Goal: Task Accomplishment & Management: Complete application form

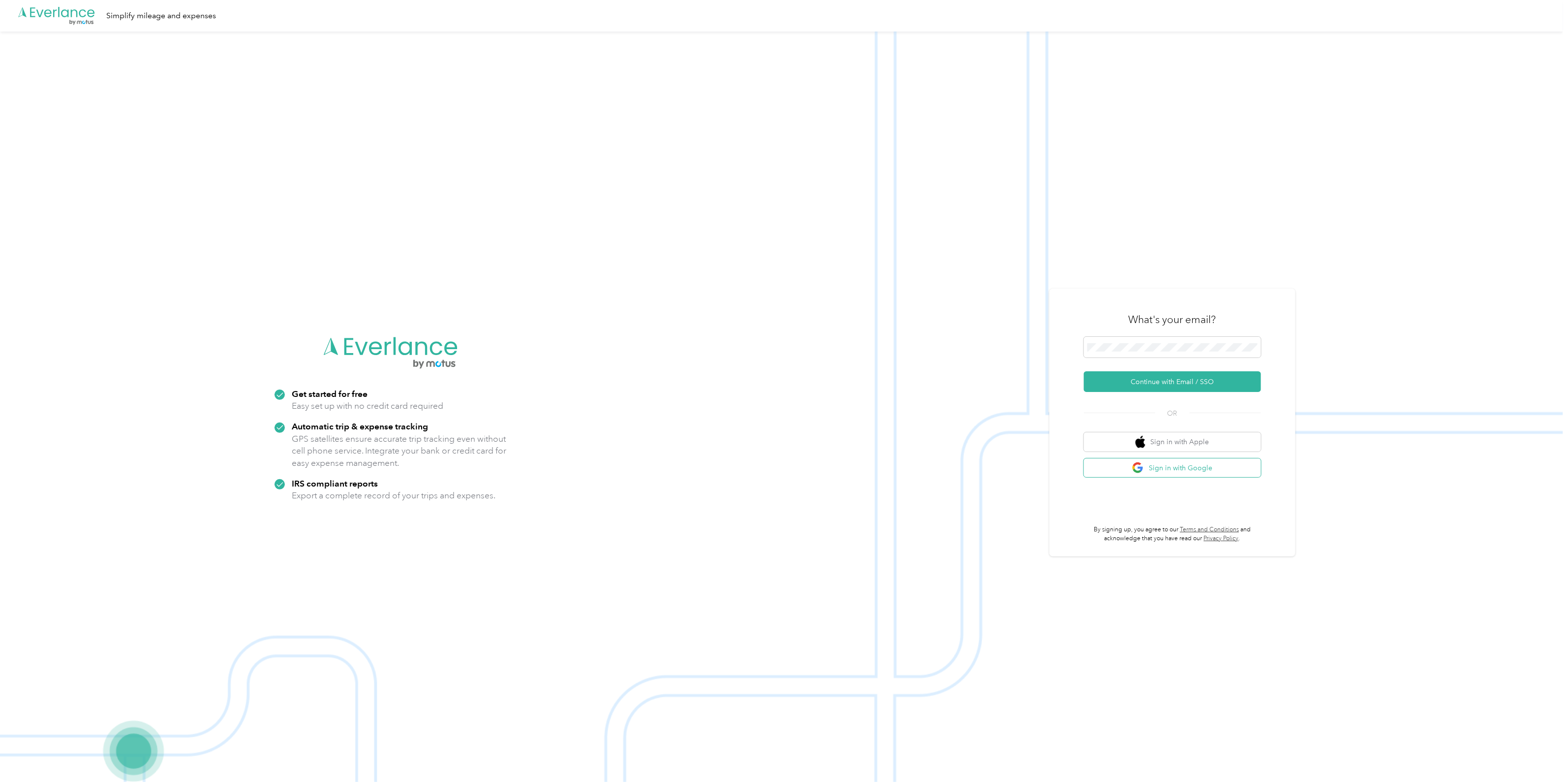
click at [1192, 468] on button "Sign in with Google" at bounding box center [1172, 468] width 177 height 19
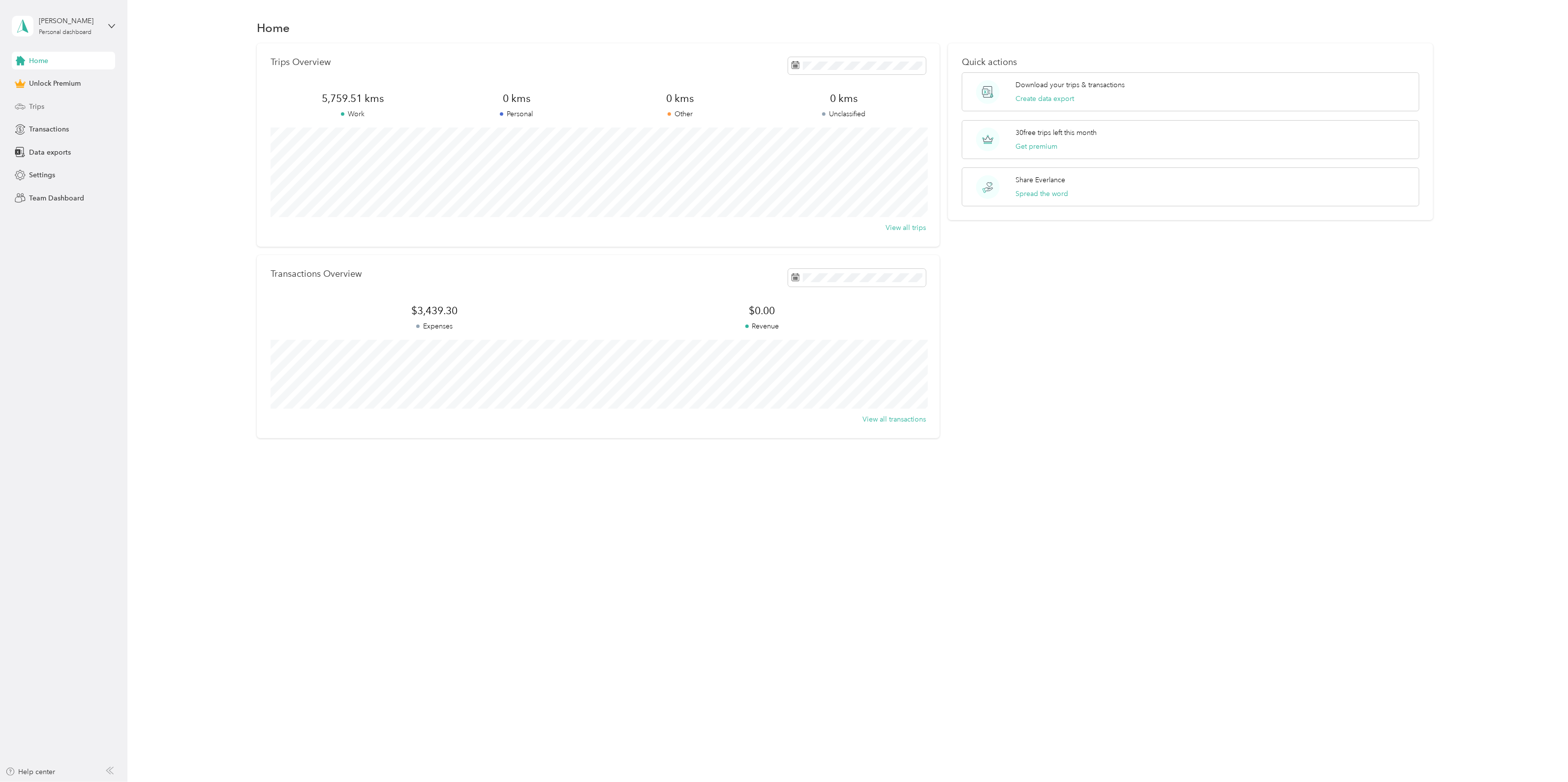
click at [44, 106] on div "Trips" at bounding box center [63, 106] width 103 height 18
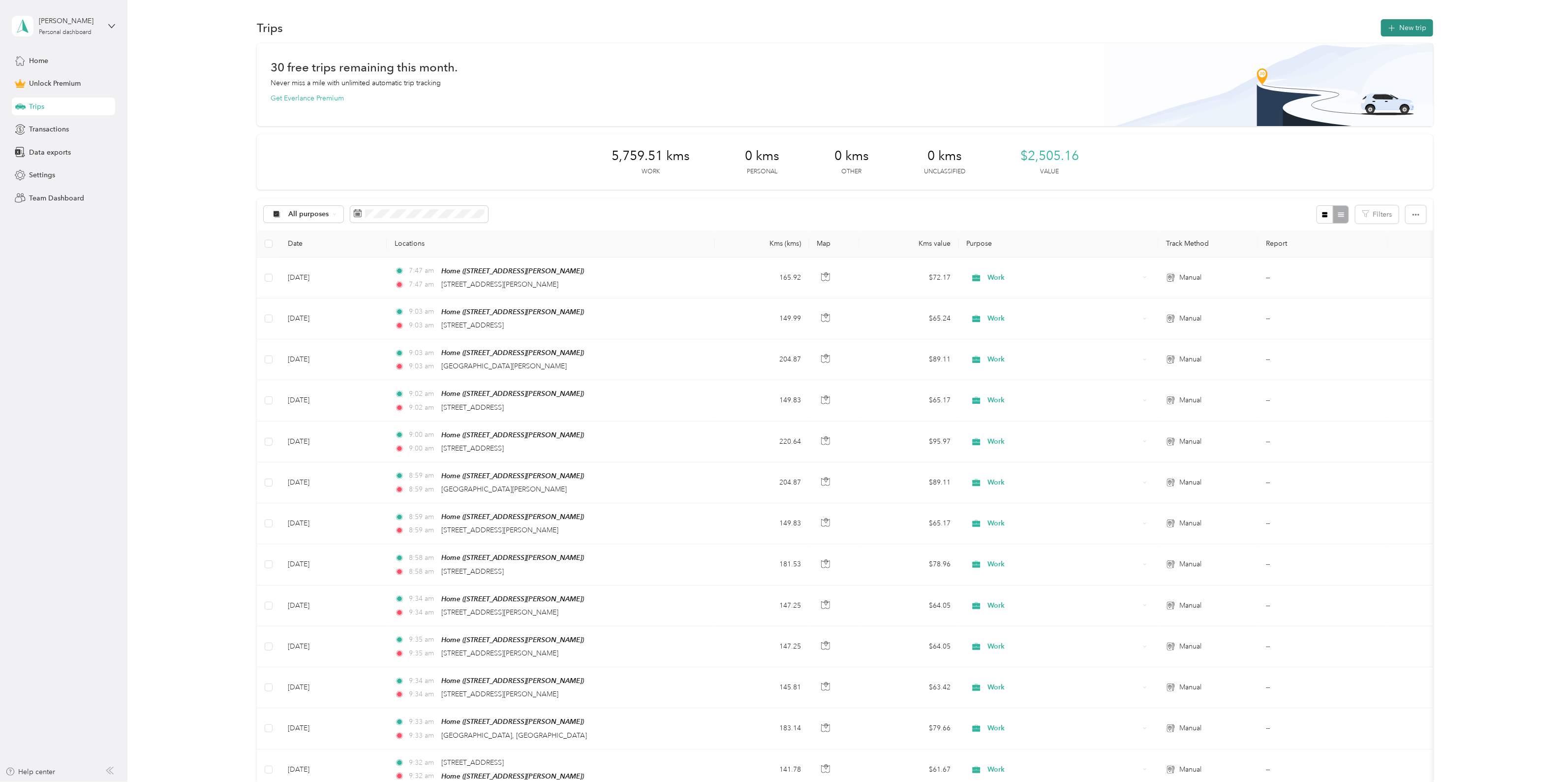
click at [1395, 29] on button "New trip" at bounding box center [1407, 28] width 52 height 17
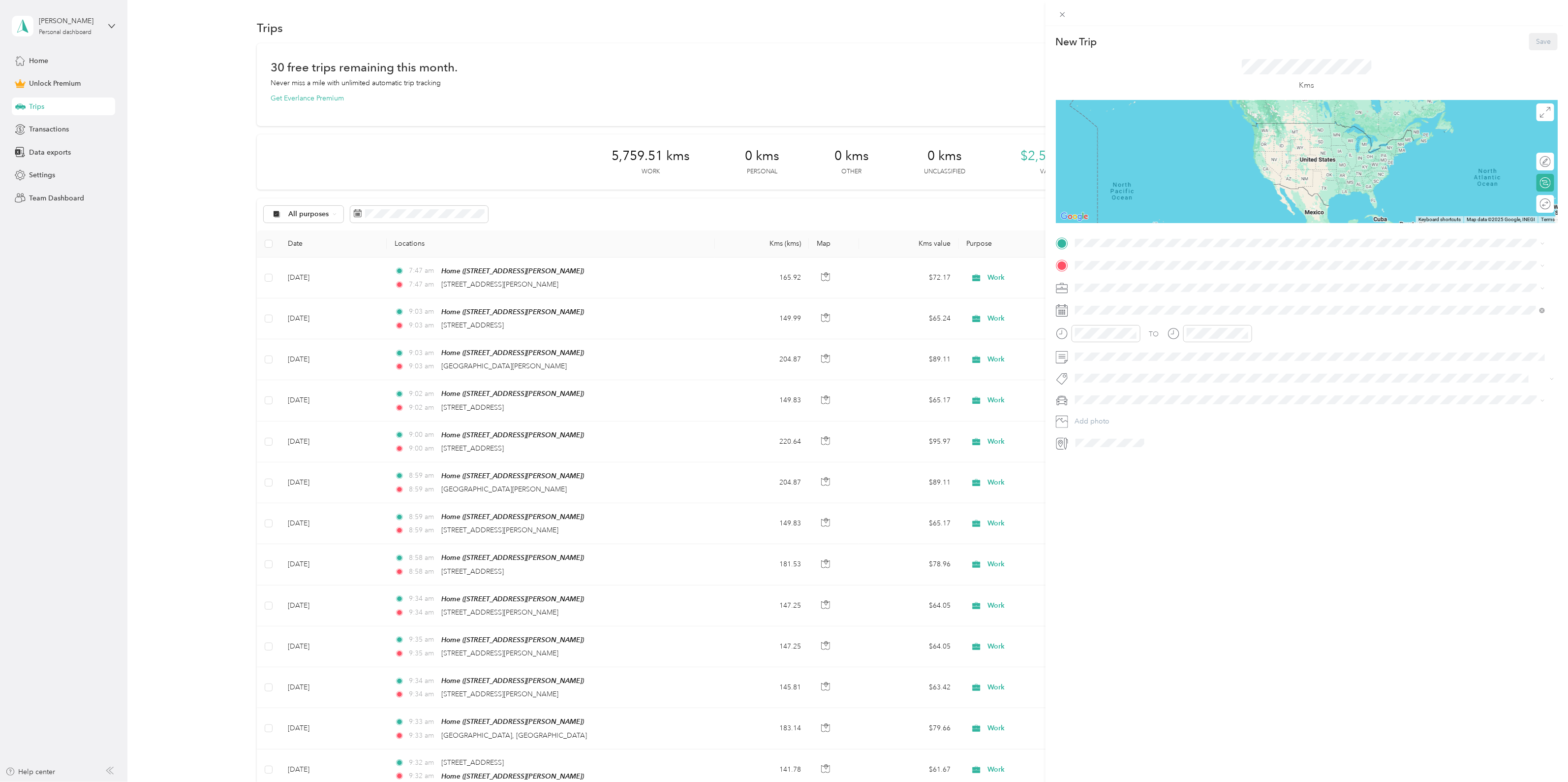
click at [1136, 386] on span "[STREET_ADDRESS][PERSON_NAME]" at bounding box center [1152, 386] width 117 height 9
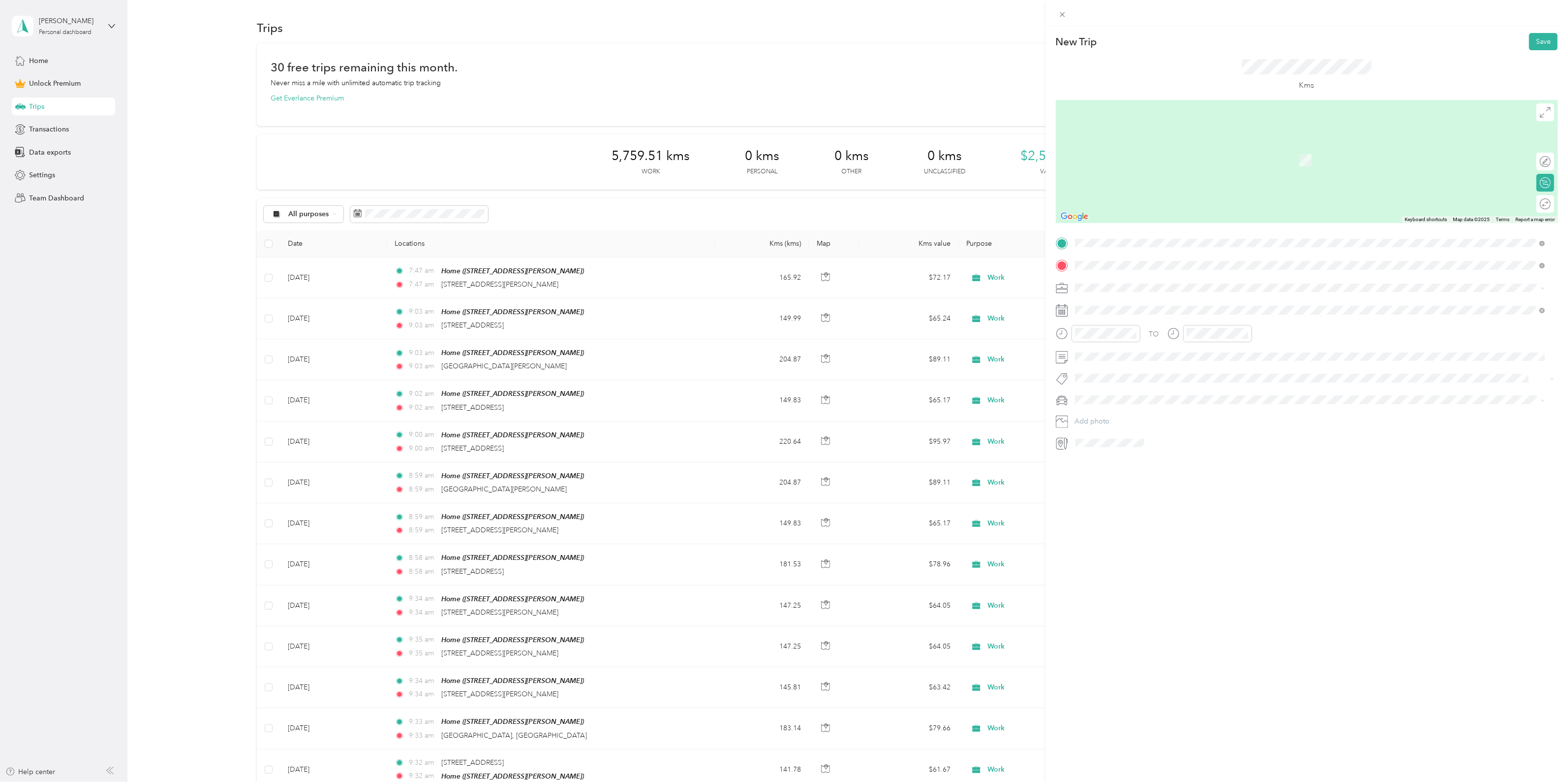
click at [1113, 301] on span "[STREET_ADDRESS][PERSON_NAME]" at bounding box center [1152, 301] width 117 height 9
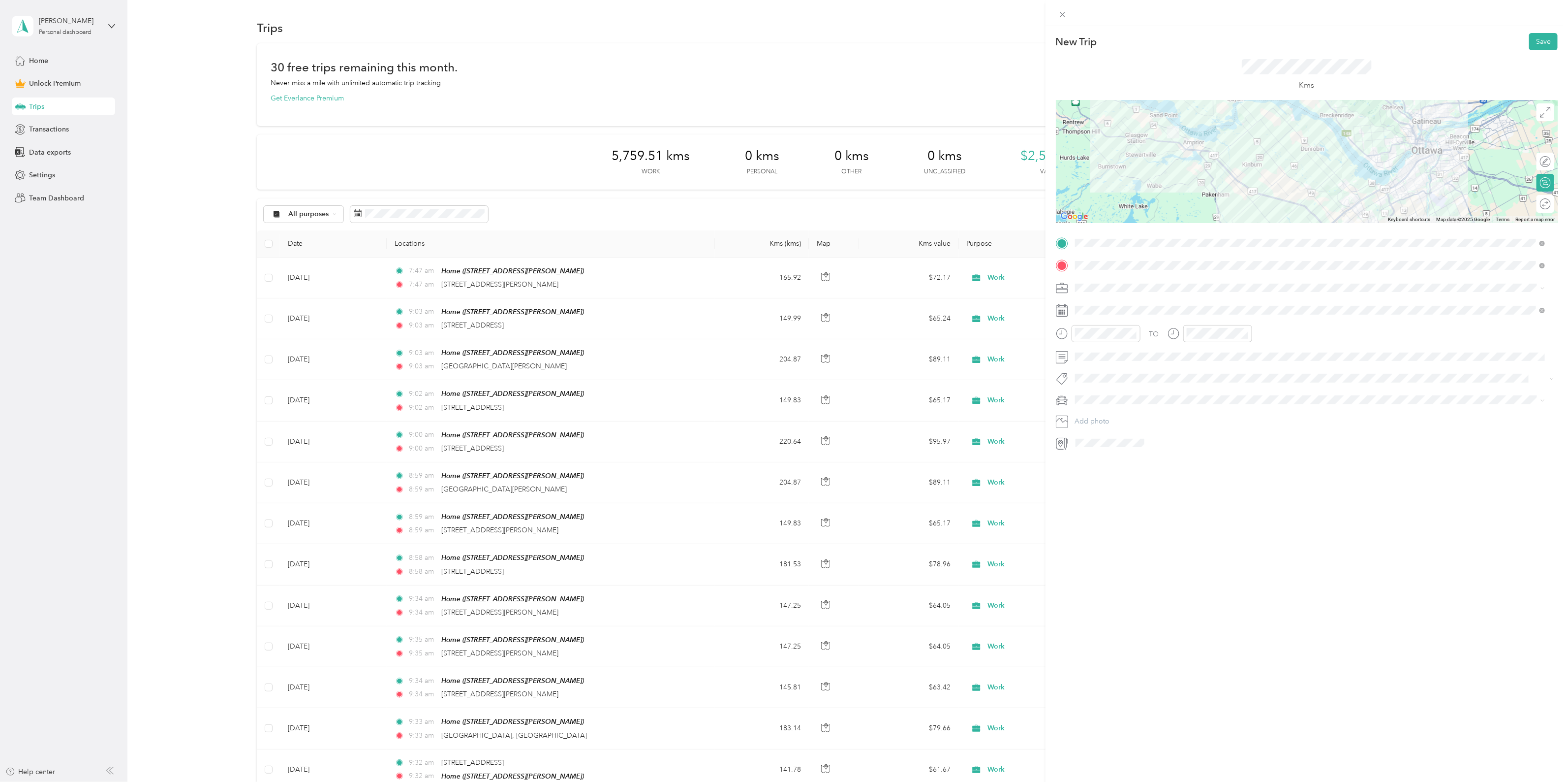
click at [1100, 293] on span at bounding box center [1314, 288] width 486 height 16
click at [1092, 305] on span "Work" at bounding box center [1087, 305] width 16 height 9
click at [1096, 364] on icon at bounding box center [1099, 365] width 10 height 10
click at [1133, 462] on div "27" at bounding box center [1133, 462] width 13 height 12
click at [1541, 206] on circle at bounding box center [1545, 204] width 10 height 10
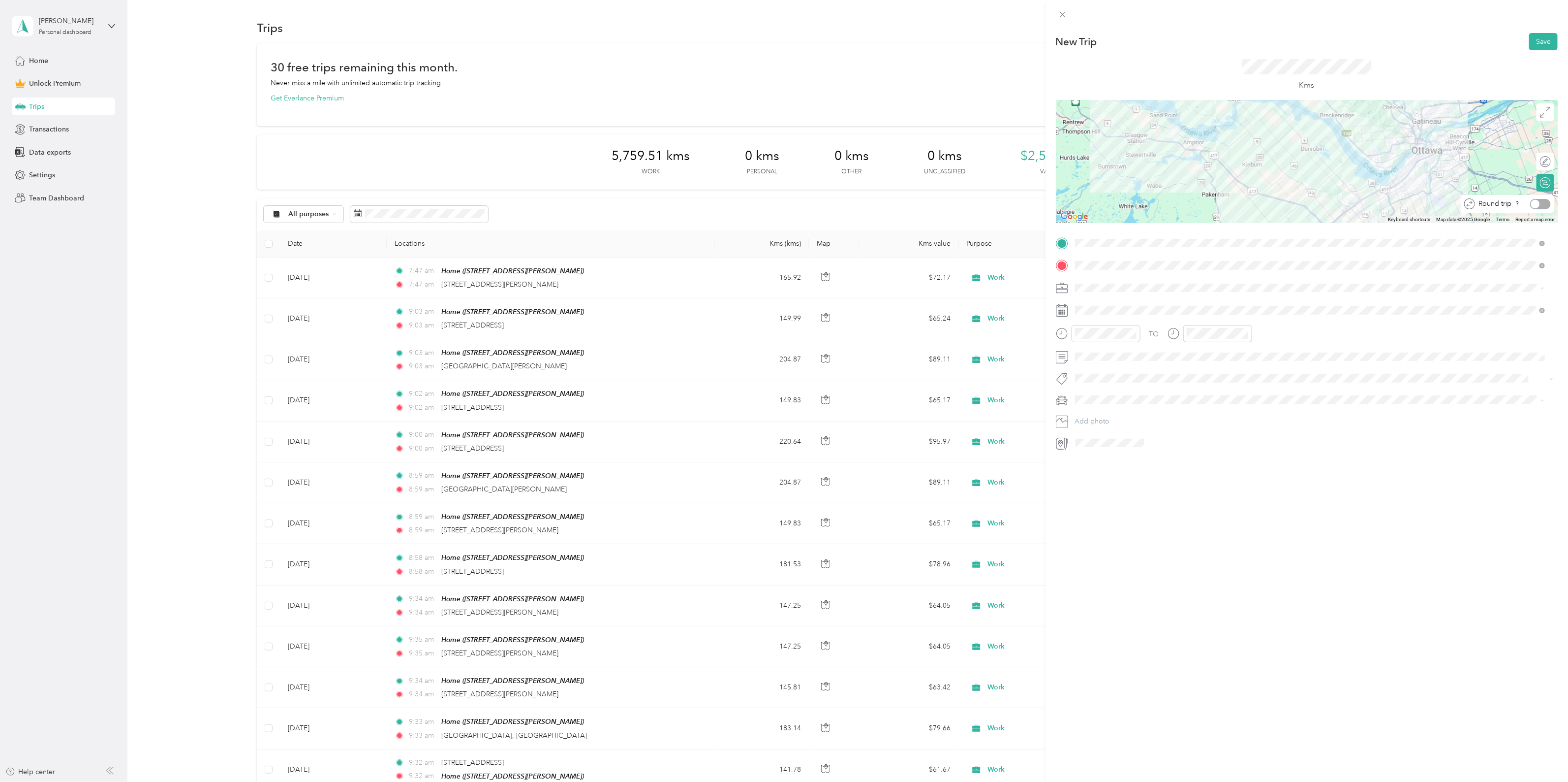
click at [1531, 203] on div at bounding box center [1535, 203] width 9 height 9
click at [1531, 43] on button "Save" at bounding box center [1543, 41] width 29 height 17
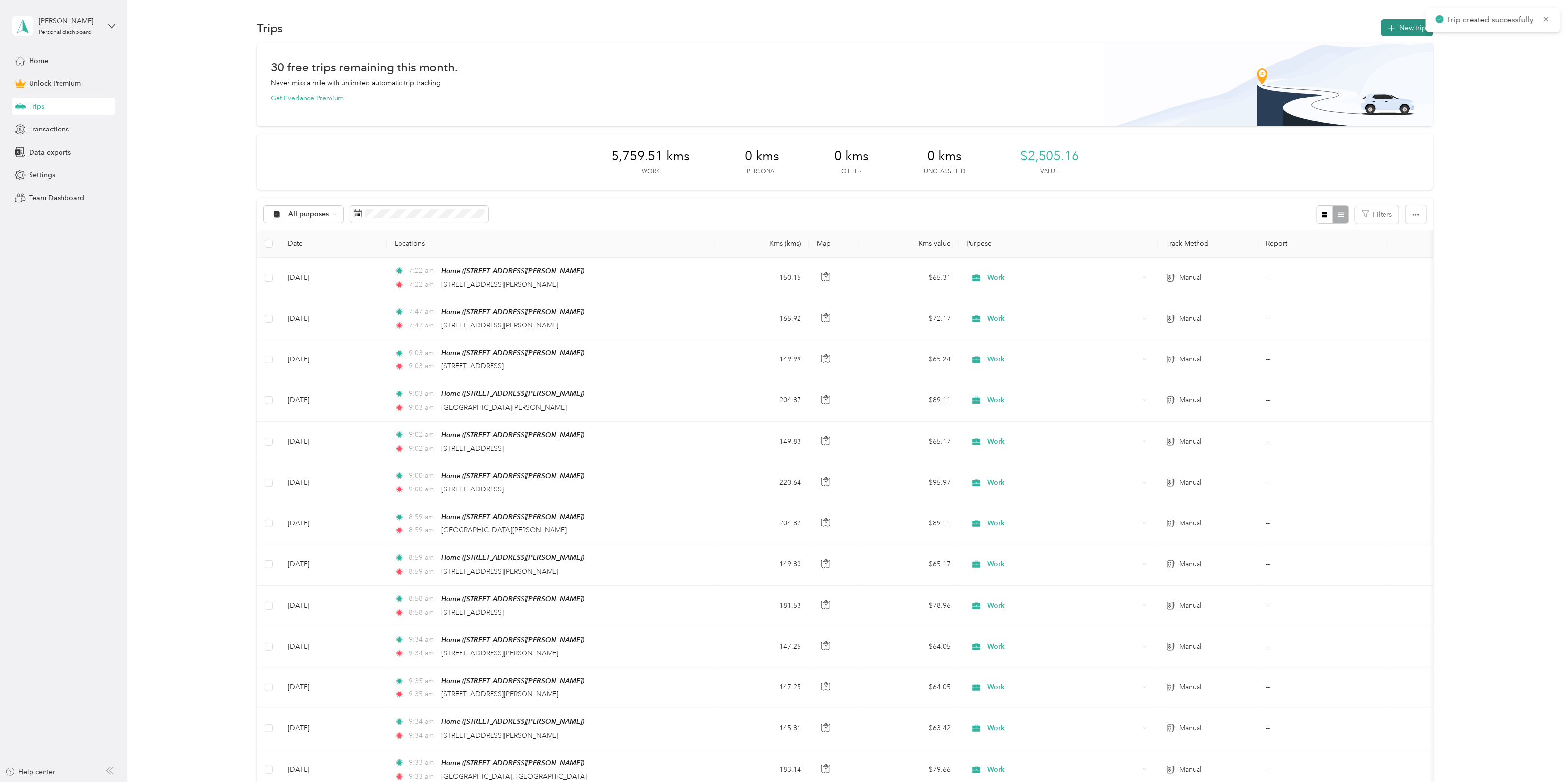
click at [1392, 27] on icon "button" at bounding box center [1392, 28] width 12 height 12
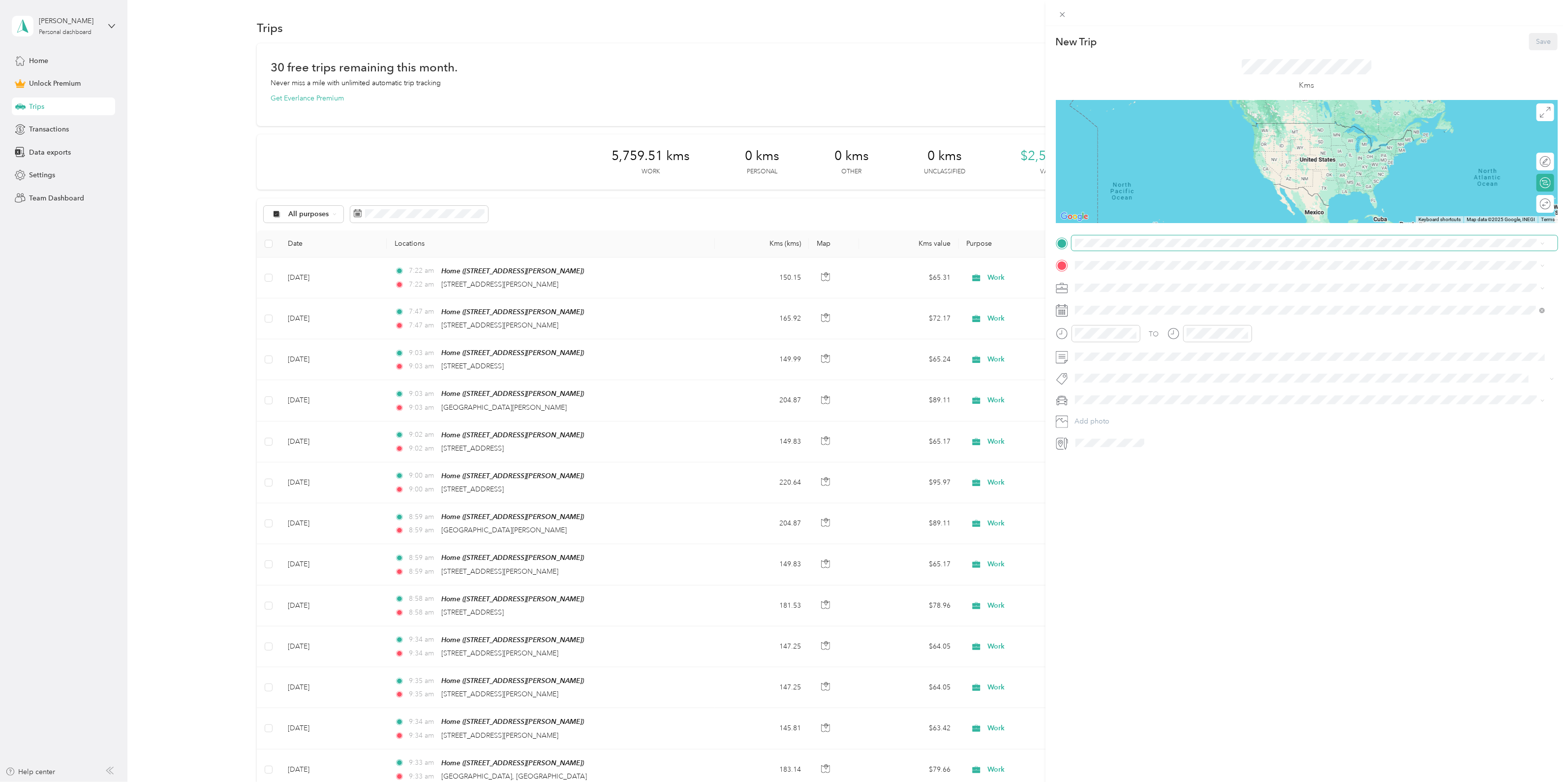
click at [1089, 247] on span at bounding box center [1314, 243] width 486 height 16
click at [1136, 372] on div "Home" at bounding box center [1152, 375] width 117 height 9
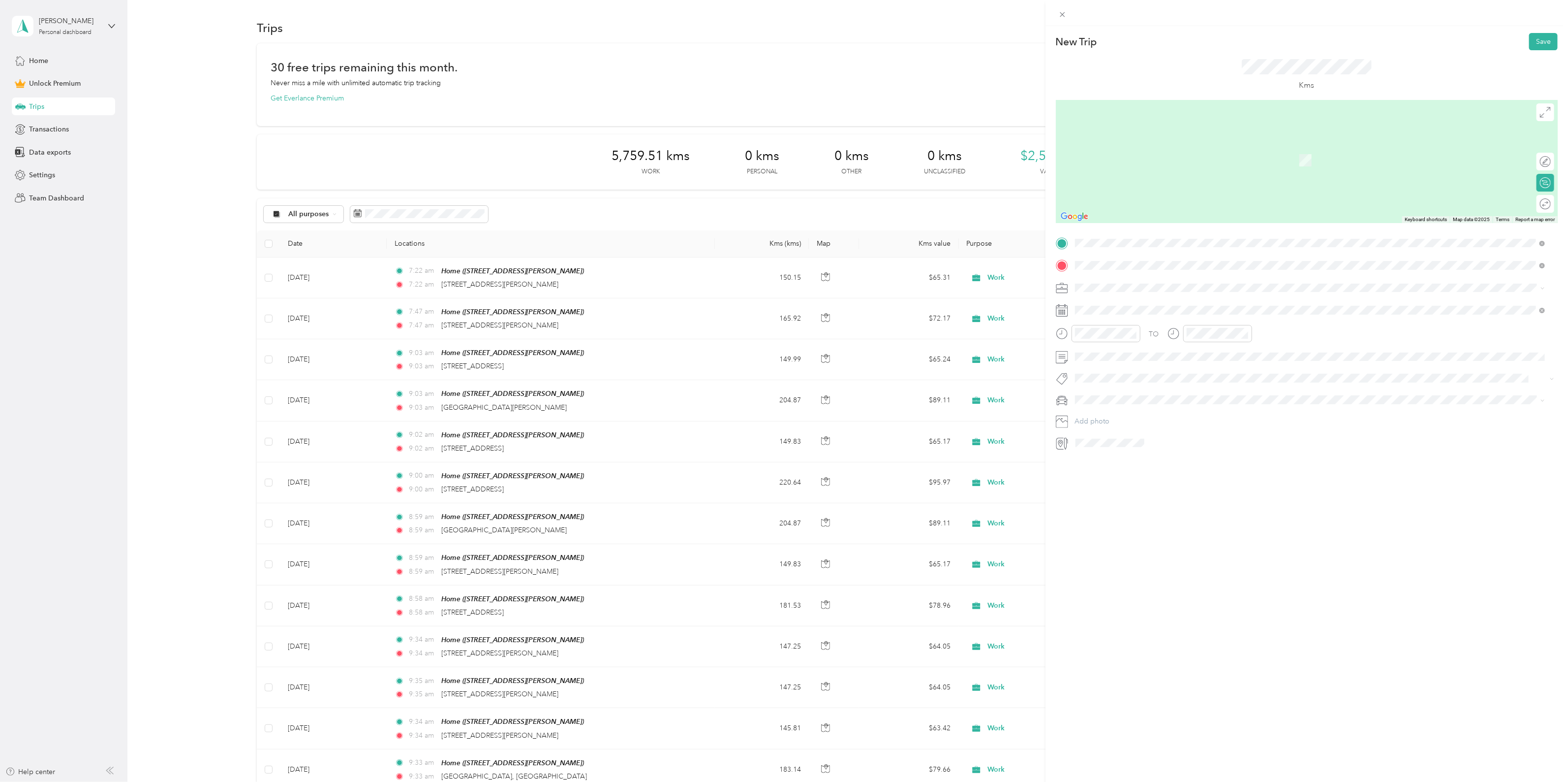
click at [1108, 305] on span "[STREET_ADDRESS]" at bounding box center [1124, 301] width 63 height 9
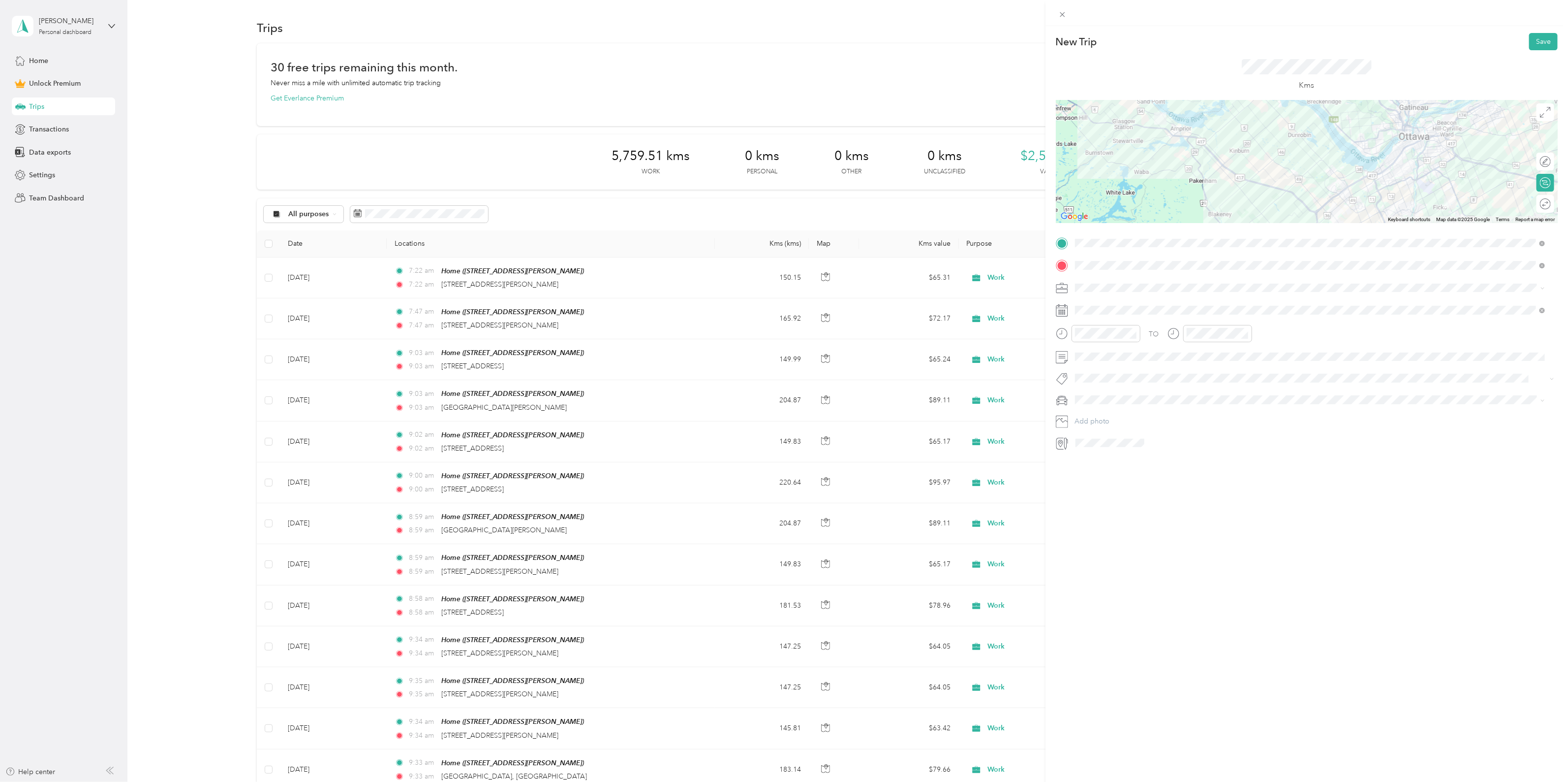
click at [1541, 205] on icon at bounding box center [1545, 204] width 11 height 11
click at [1531, 202] on div at bounding box center [1541, 204] width 21 height 10
click at [1097, 306] on div "Work" at bounding box center [1310, 305] width 463 height 10
click at [1097, 365] on icon at bounding box center [1099, 366] width 5 height 9
click at [1146, 463] on div "28" at bounding box center [1146, 462] width 13 height 12
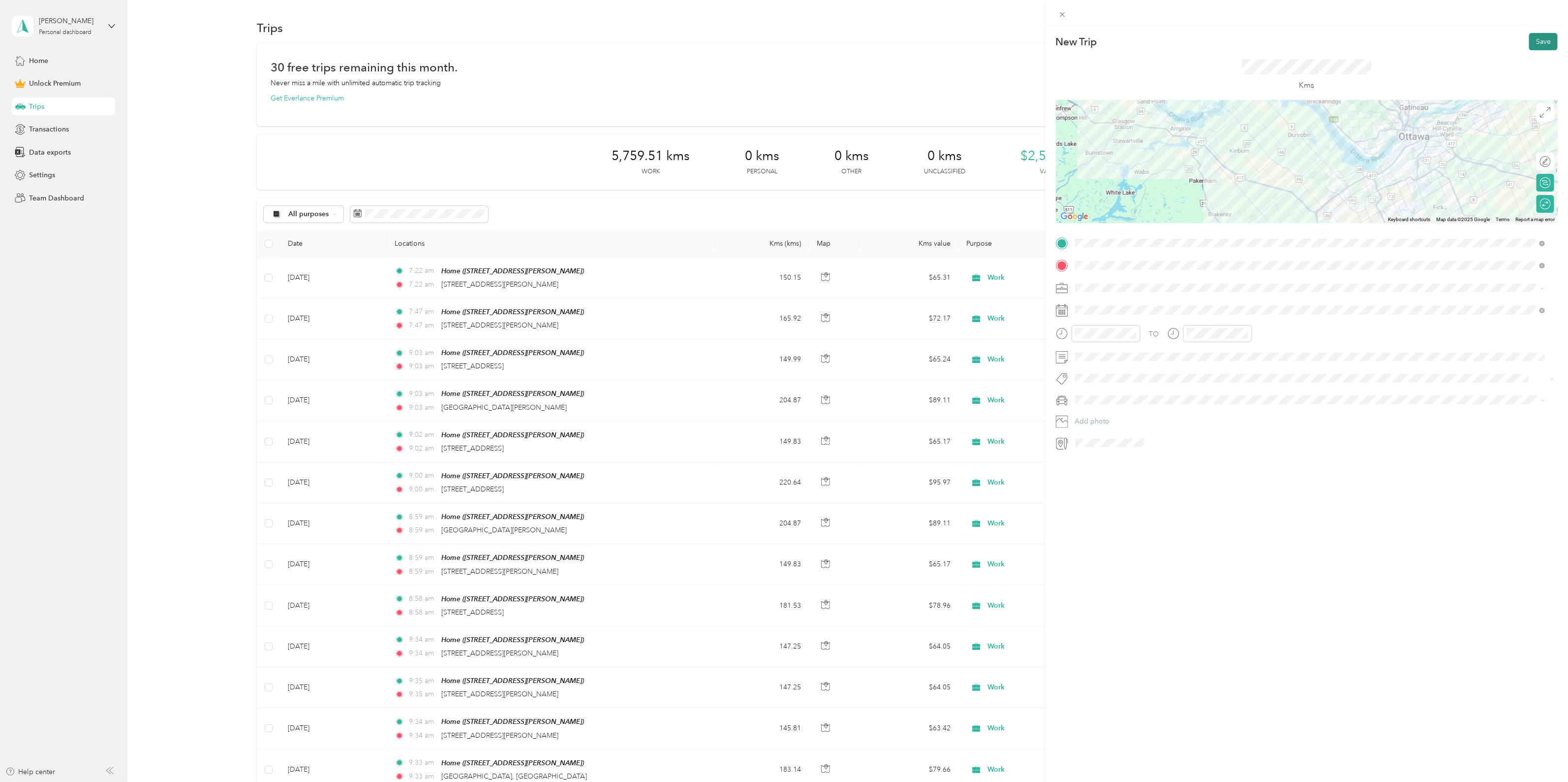
click at [1533, 46] on button "Save" at bounding box center [1543, 41] width 29 height 17
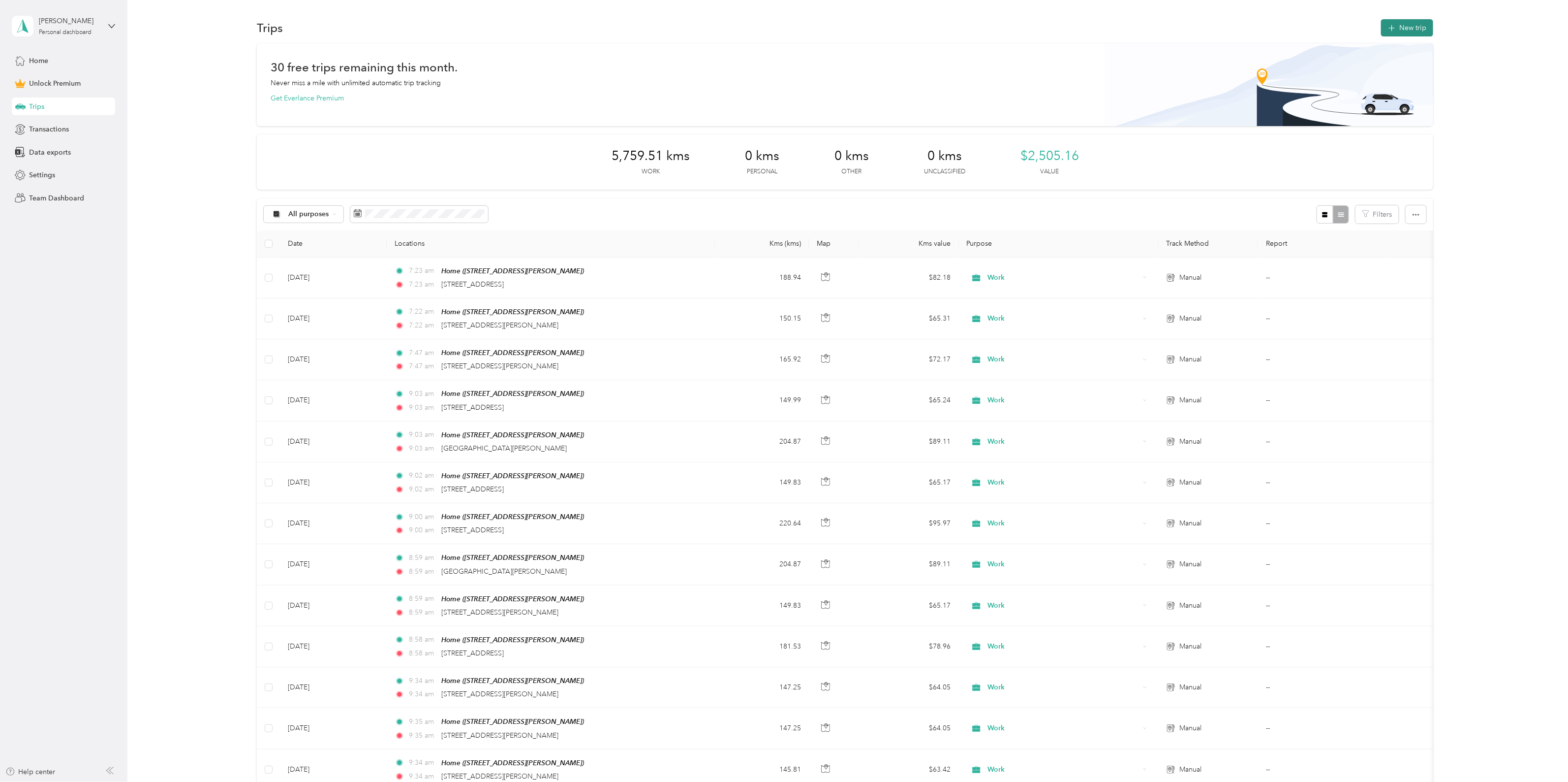
click at [1393, 29] on button "New trip" at bounding box center [1407, 28] width 52 height 17
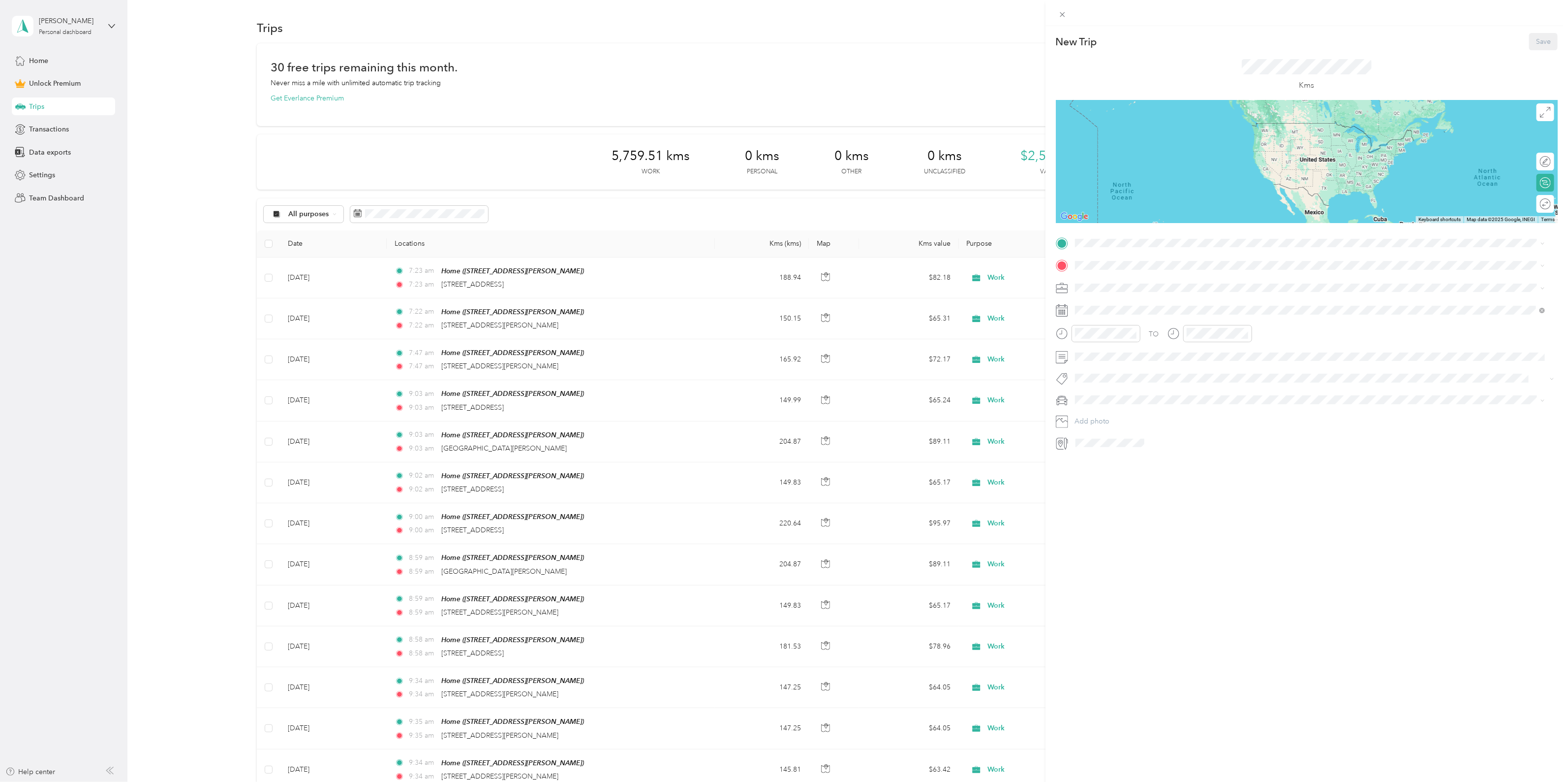
click at [1135, 384] on span "[STREET_ADDRESS][PERSON_NAME]" at bounding box center [1152, 386] width 117 height 9
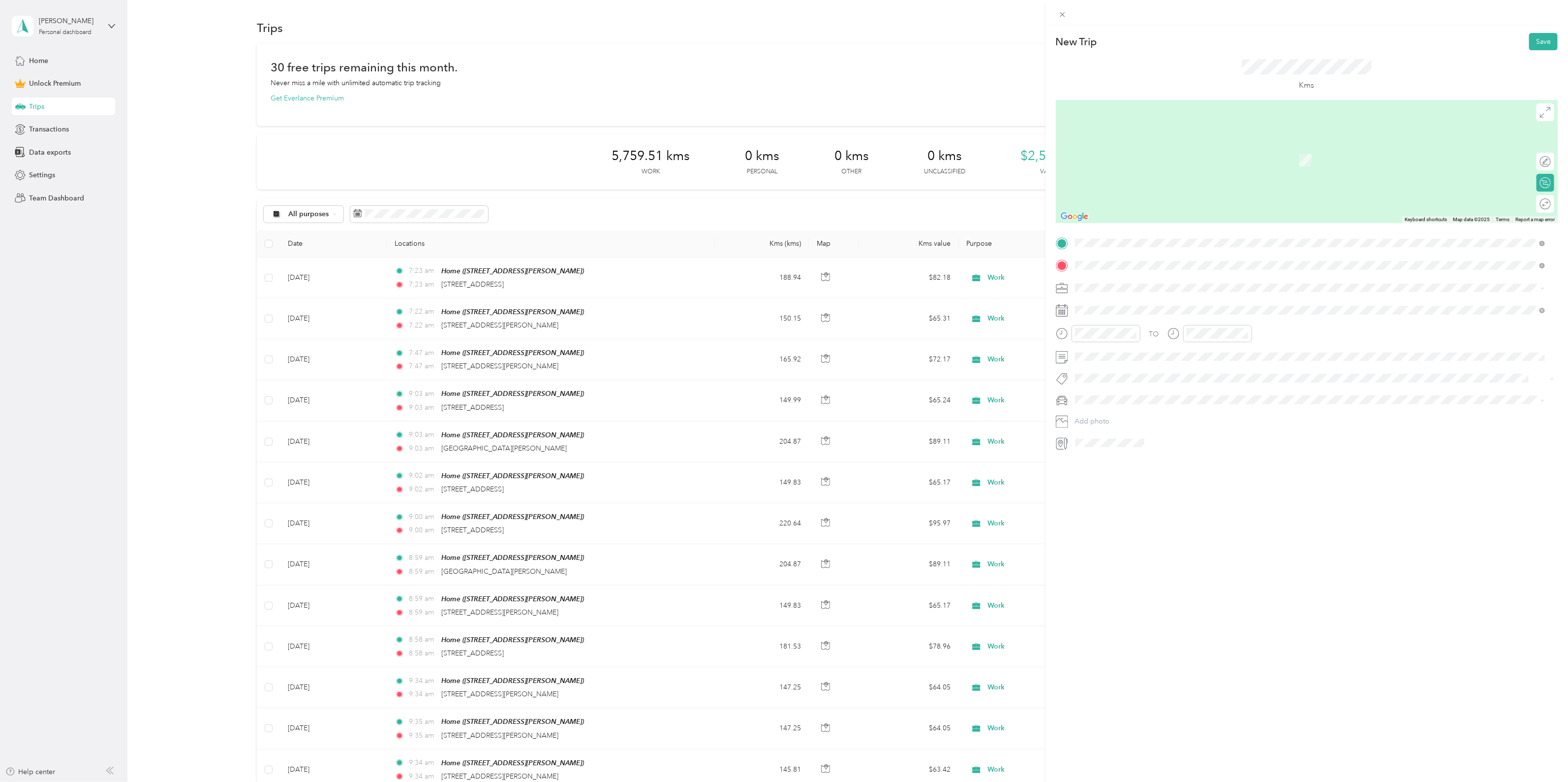
click at [1208, 306] on div "[STREET_ADDRESS]" at bounding box center [1310, 301] width 463 height 13
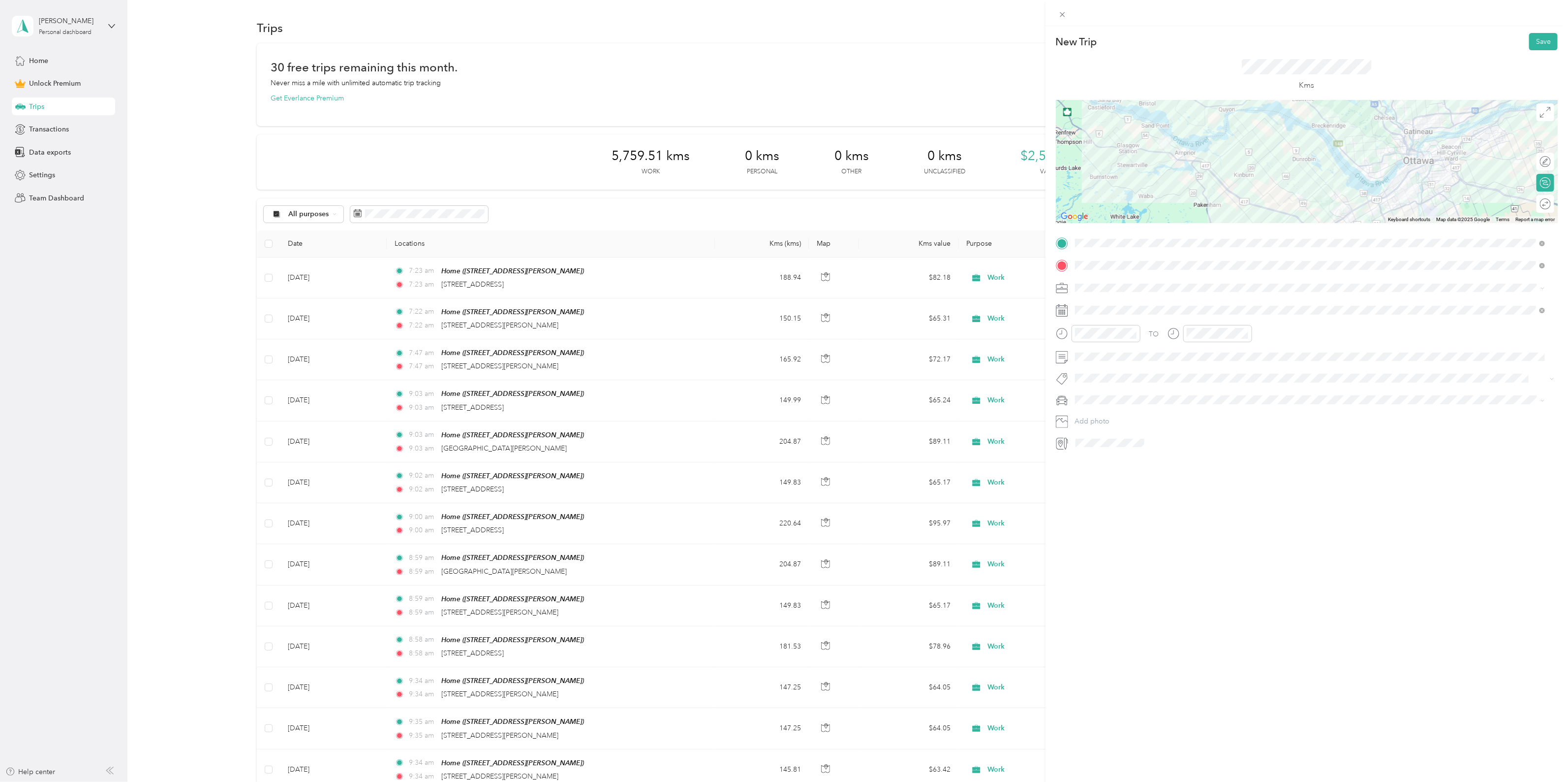
click at [1551, 208] on div "Round trip" at bounding box center [1551, 204] width 0 height 10
click at [1531, 205] on div at bounding box center [1541, 204] width 21 height 10
click at [1096, 306] on div "Work" at bounding box center [1310, 305] width 463 height 10
click at [1107, 400] on div "1" at bounding box center [1108, 400] width 13 height 12
click at [1540, 41] on button "Save" at bounding box center [1543, 41] width 29 height 17
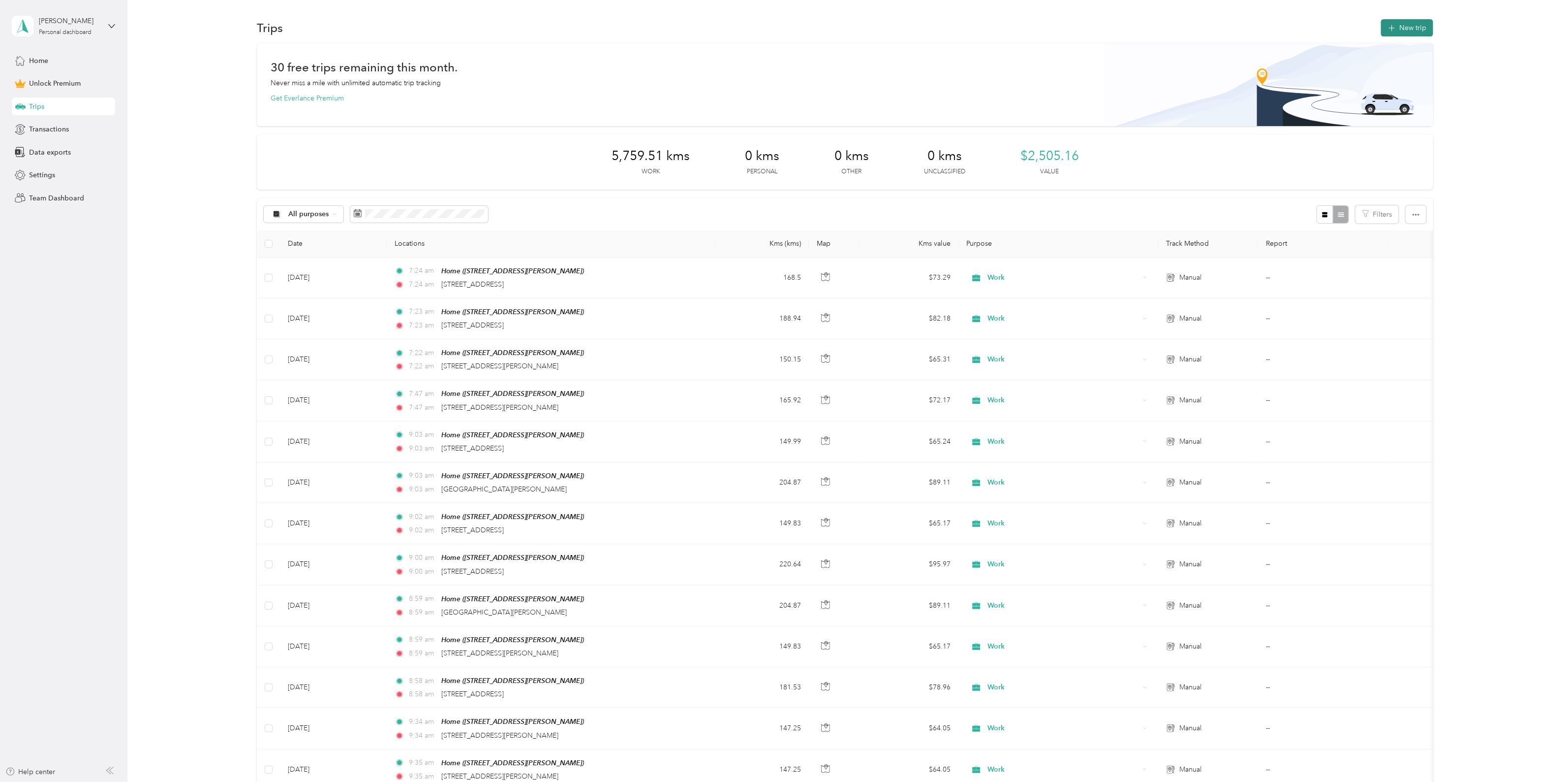
click at [1395, 30] on button "New trip" at bounding box center [1407, 28] width 52 height 17
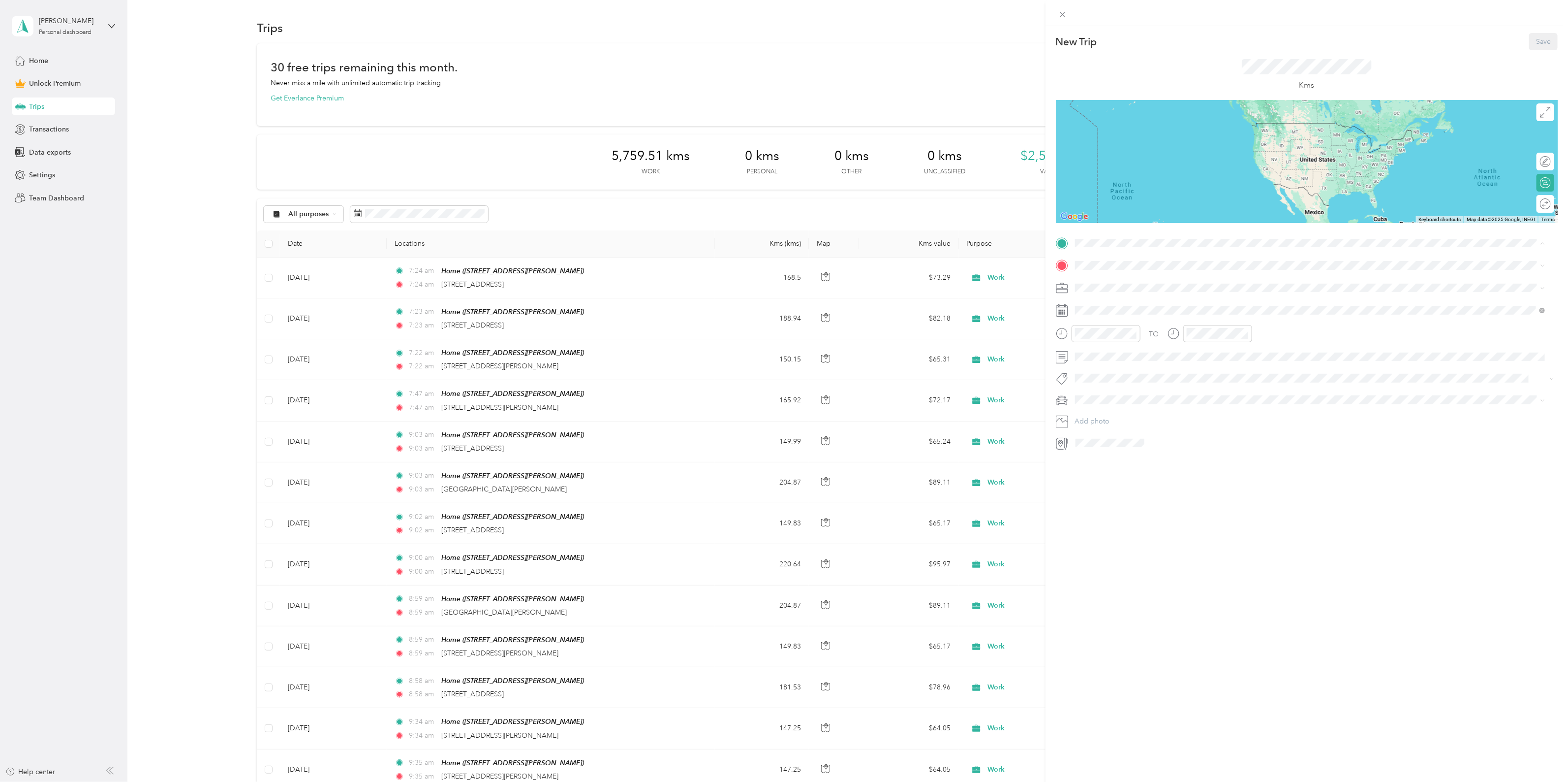
click at [1125, 369] on div "Home [STREET_ADDRESS][PERSON_NAME]" at bounding box center [1310, 381] width 463 height 24
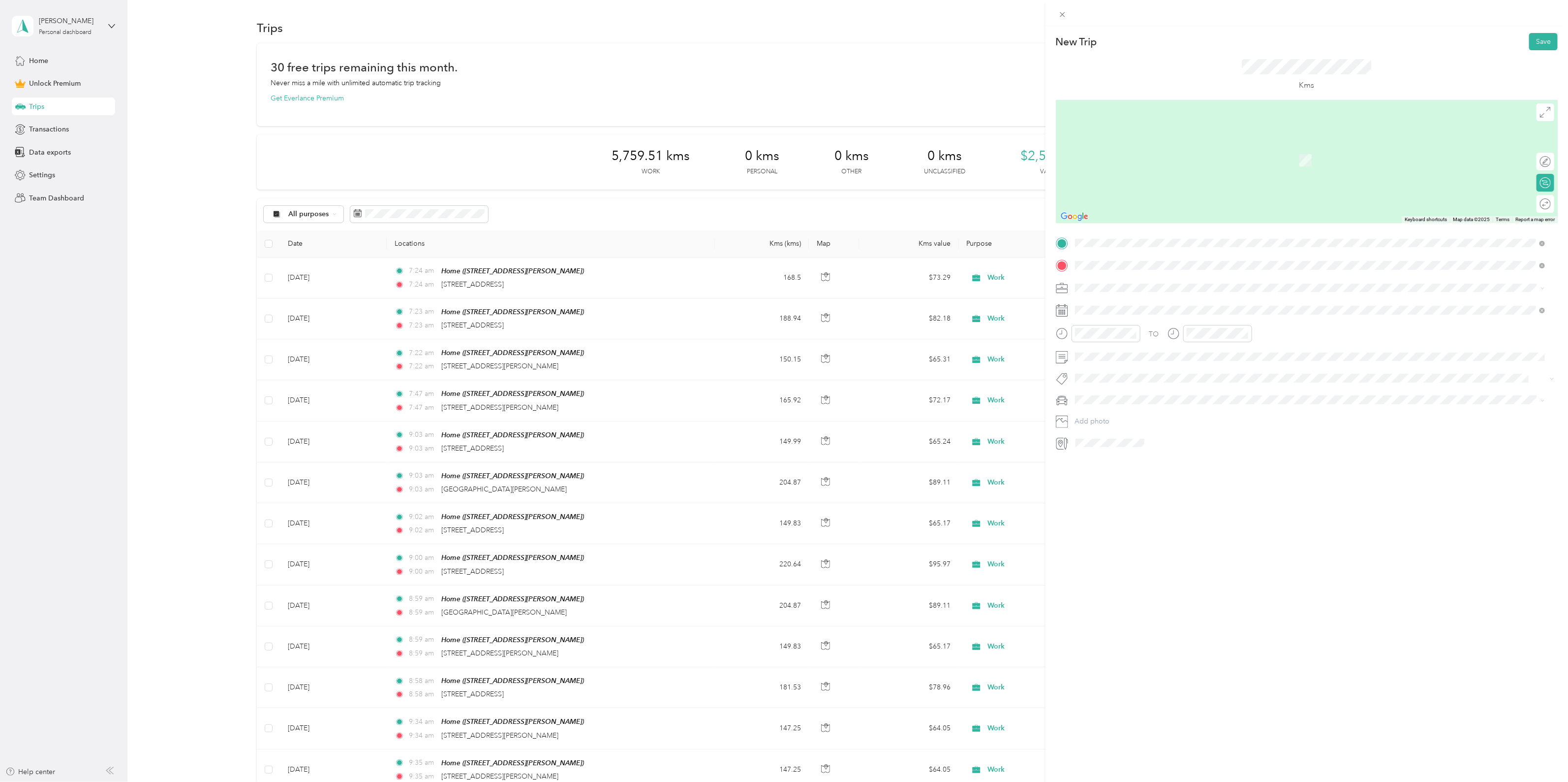
click at [1122, 297] on span "[STREET_ADDRESS]" at bounding box center [1124, 301] width 63 height 9
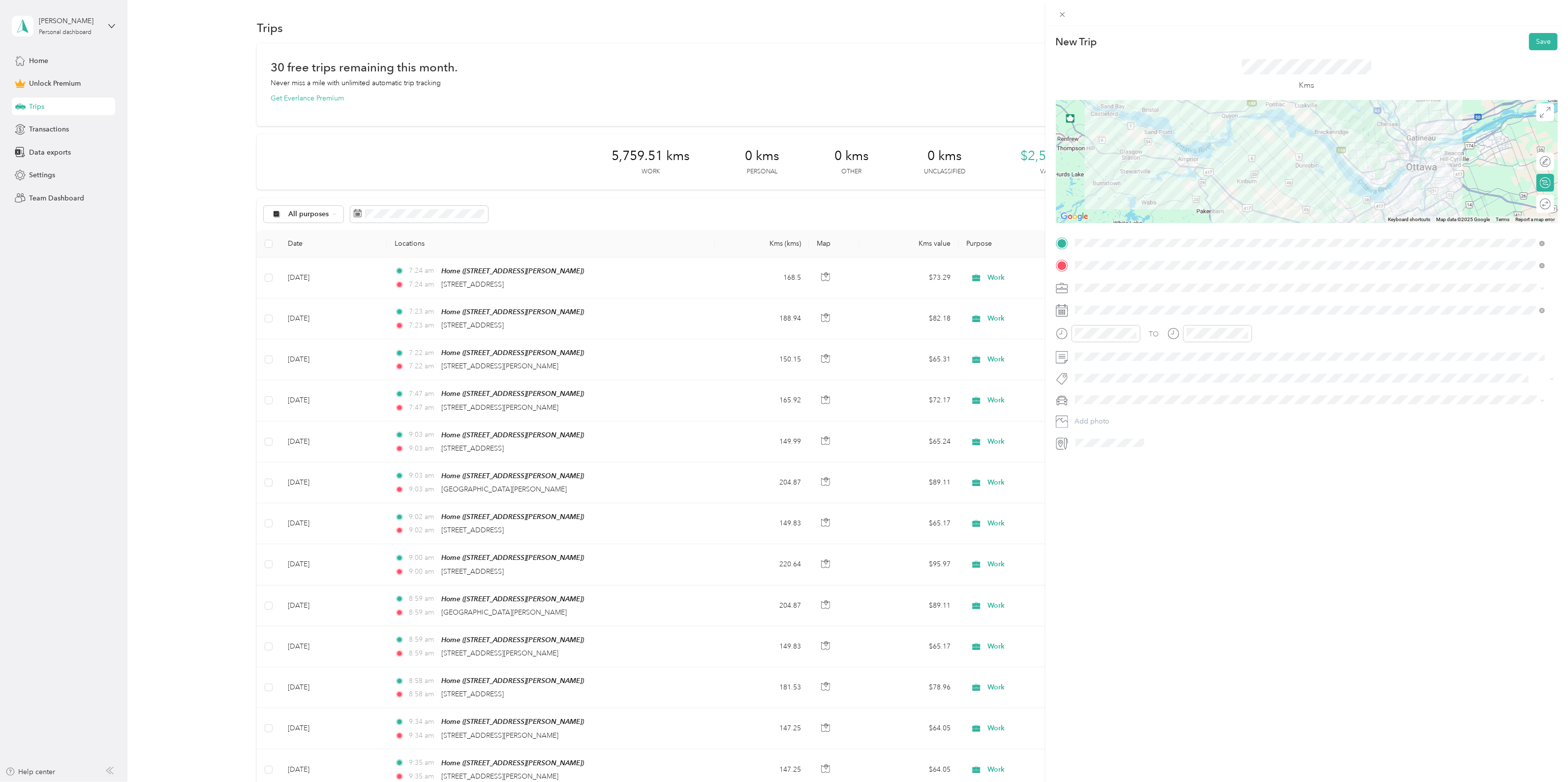
click at [1536, 203] on div "Round trip" at bounding box center [1545, 203] width 18 height 18
drag, startPoint x: 1531, startPoint y: 202, endPoint x: 1486, endPoint y: 214, distance: 46.6
click at [1530, 202] on div "Round trip" at bounding box center [1518, 204] width 66 height 10
click at [1536, 200] on div at bounding box center [1542, 204] width 19 height 10
click at [1100, 306] on div "Work" at bounding box center [1310, 305] width 463 height 10
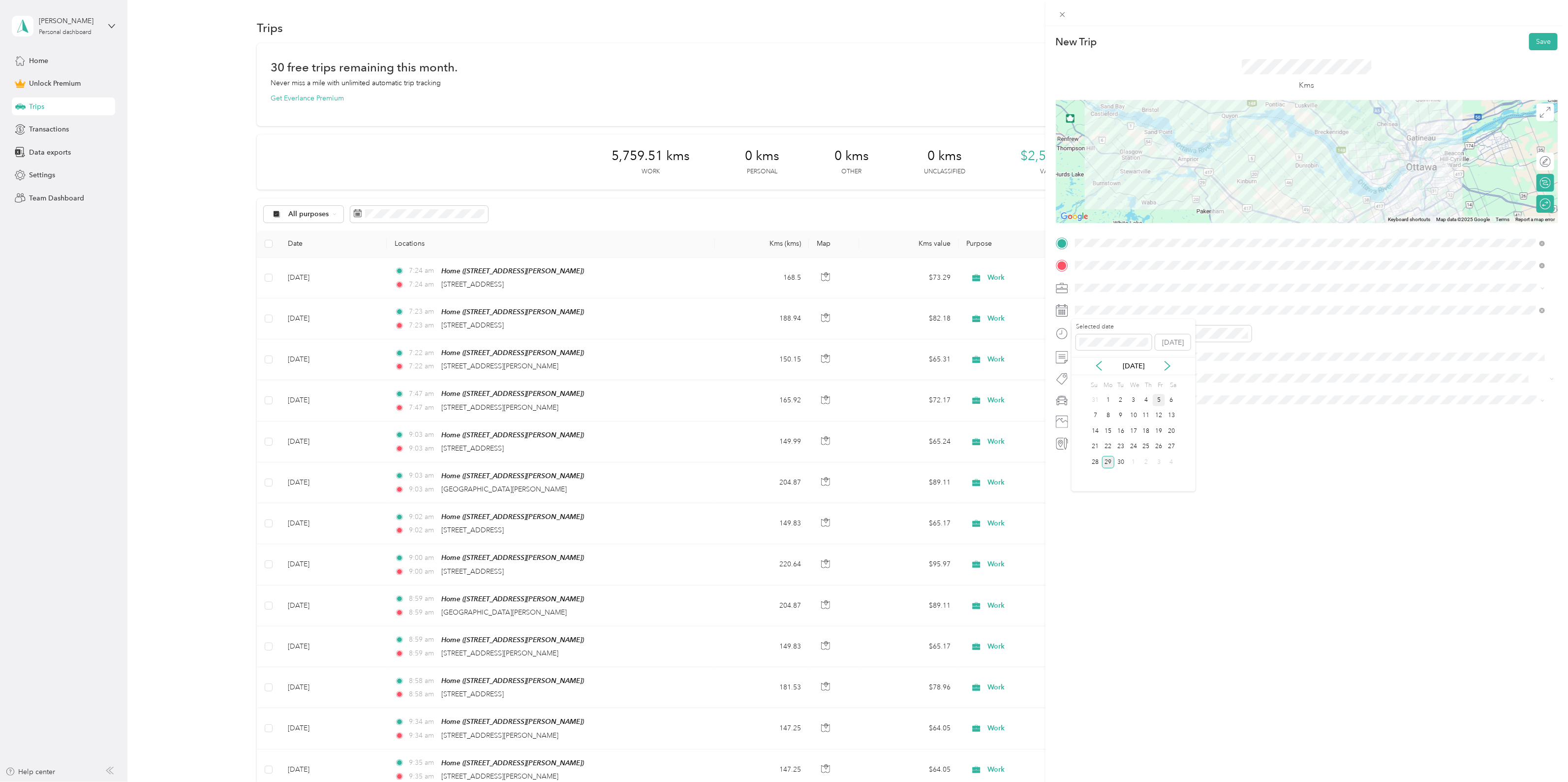
click at [1160, 402] on div "5" at bounding box center [1159, 400] width 13 height 12
click at [1531, 43] on button "Save" at bounding box center [1543, 41] width 29 height 17
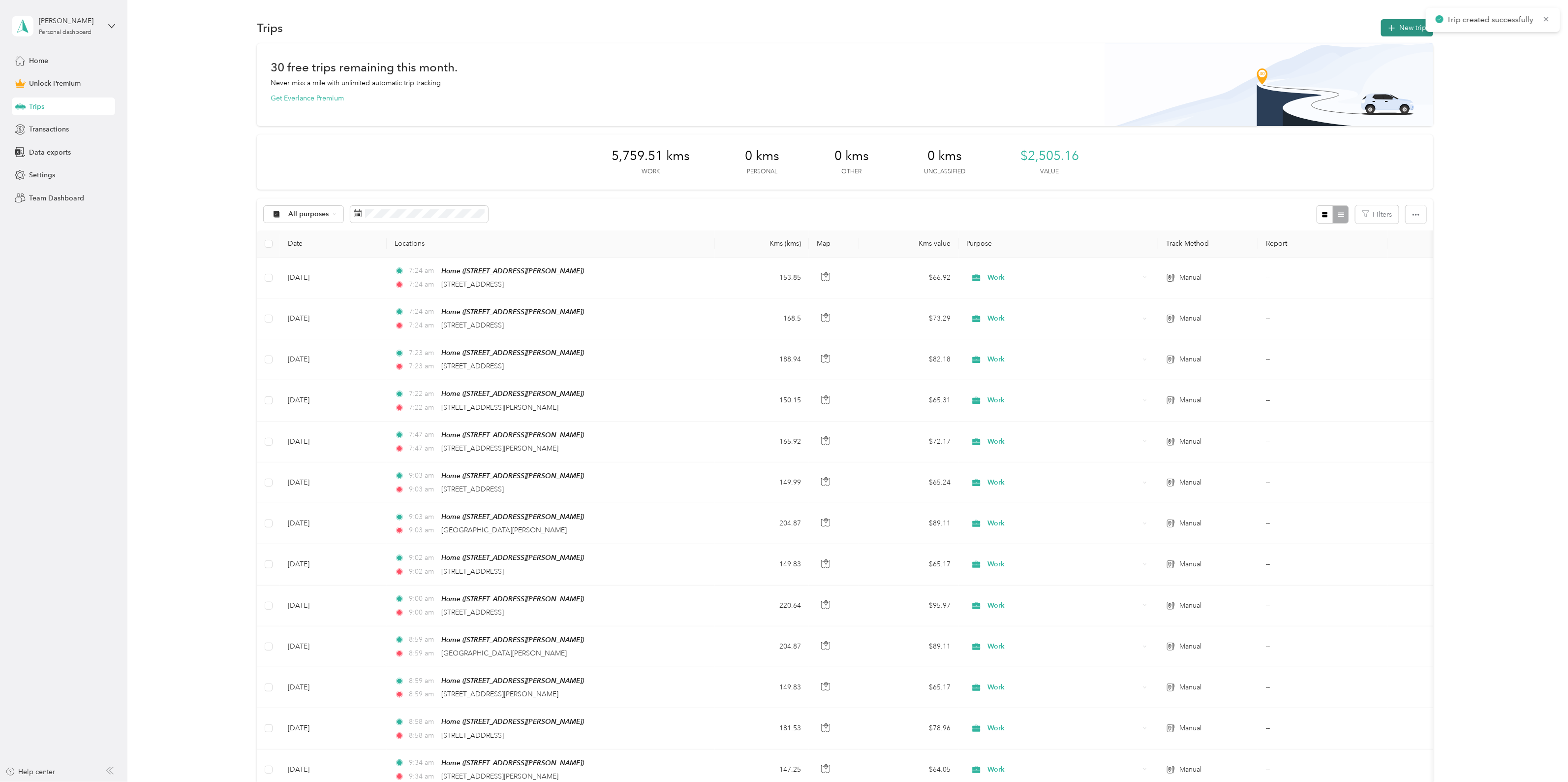
click at [1399, 29] on button "New trip" at bounding box center [1407, 28] width 52 height 17
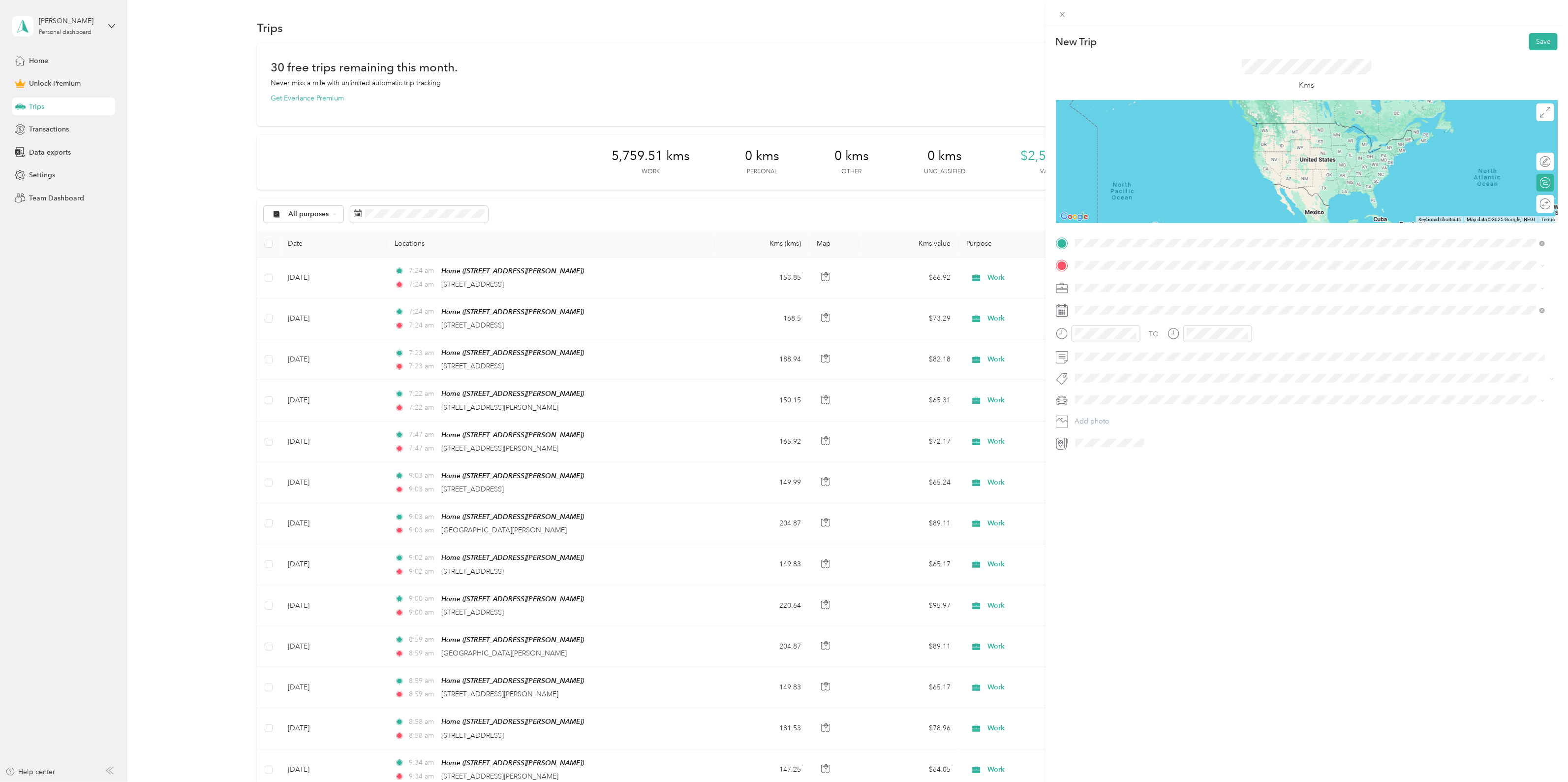
click at [1120, 291] on span "[STREET_ADDRESS][PERSON_NAME]" at bounding box center [1152, 293] width 117 height 9
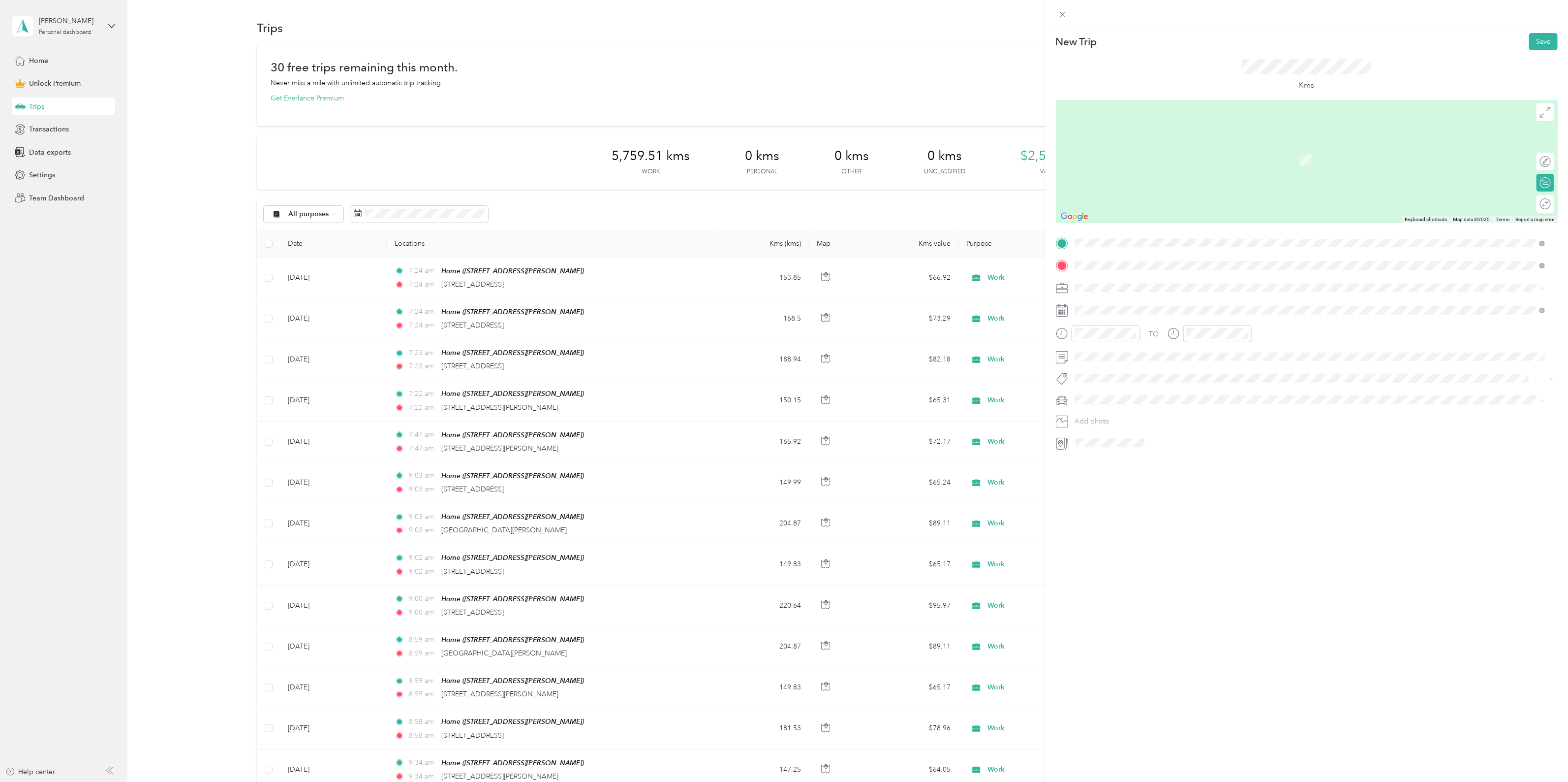
click at [1107, 301] on span "[STREET_ADDRESS]" at bounding box center [1124, 301] width 63 height 9
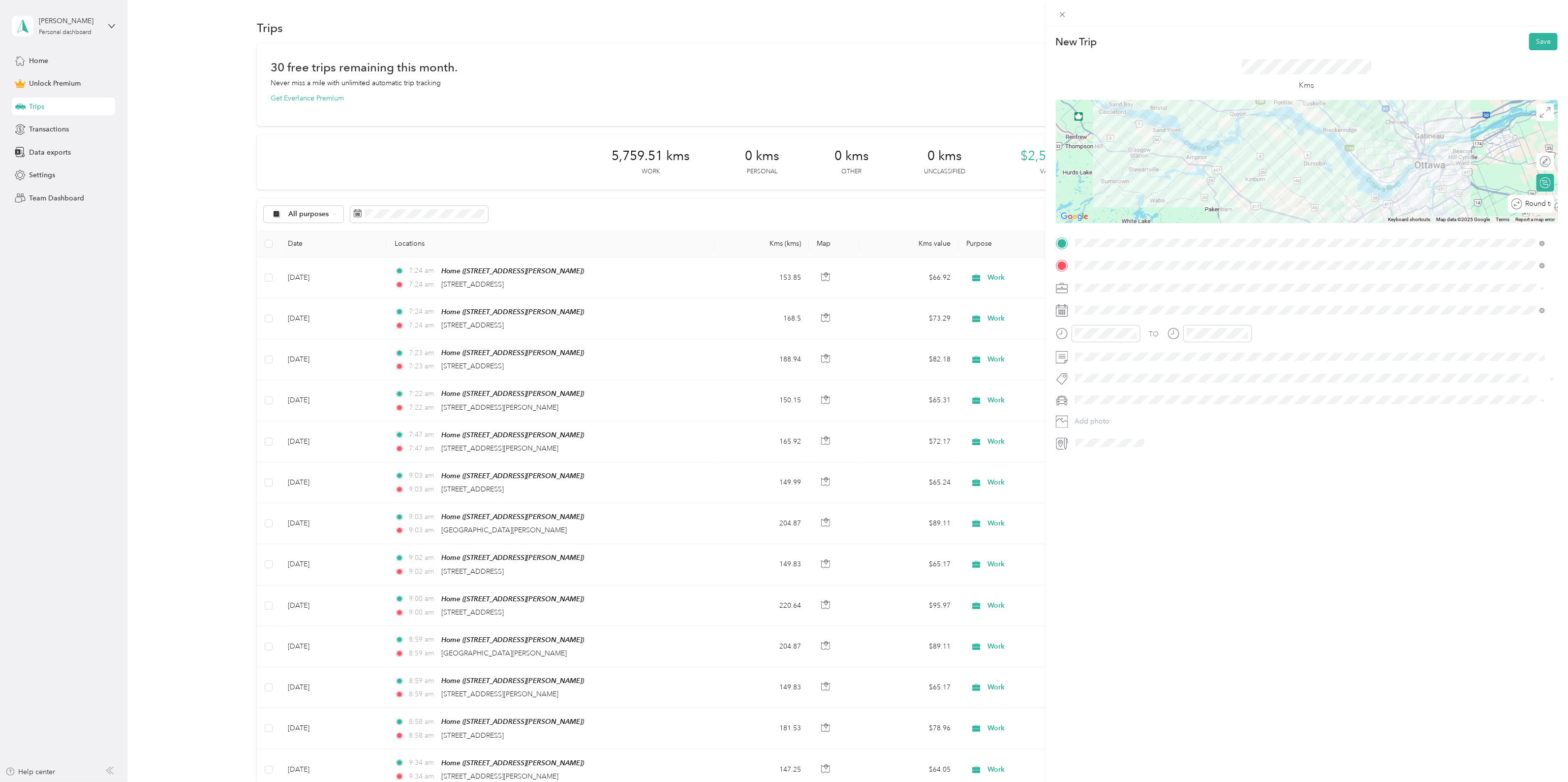
click at [1540, 205] on div "Round trip" at bounding box center [1536, 204] width 29 height 10
click at [1531, 207] on div at bounding box center [1541, 204] width 21 height 10
click at [1097, 303] on div "Work" at bounding box center [1310, 305] width 463 height 10
click at [1157, 433] on div "19" at bounding box center [1159, 431] width 13 height 12
click at [1545, 43] on button "Save" at bounding box center [1543, 41] width 29 height 17
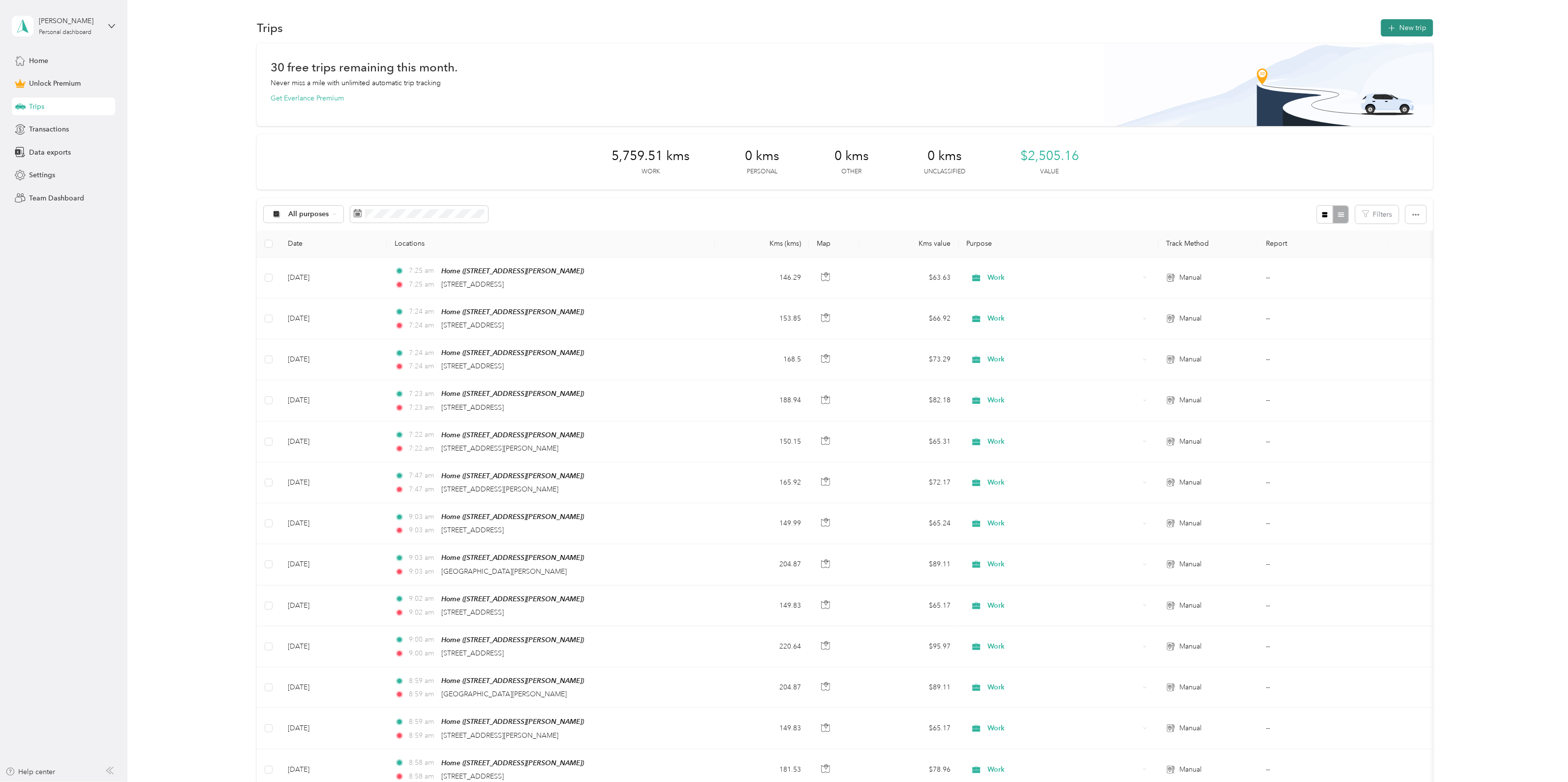
click at [1408, 29] on button "New trip" at bounding box center [1407, 28] width 52 height 17
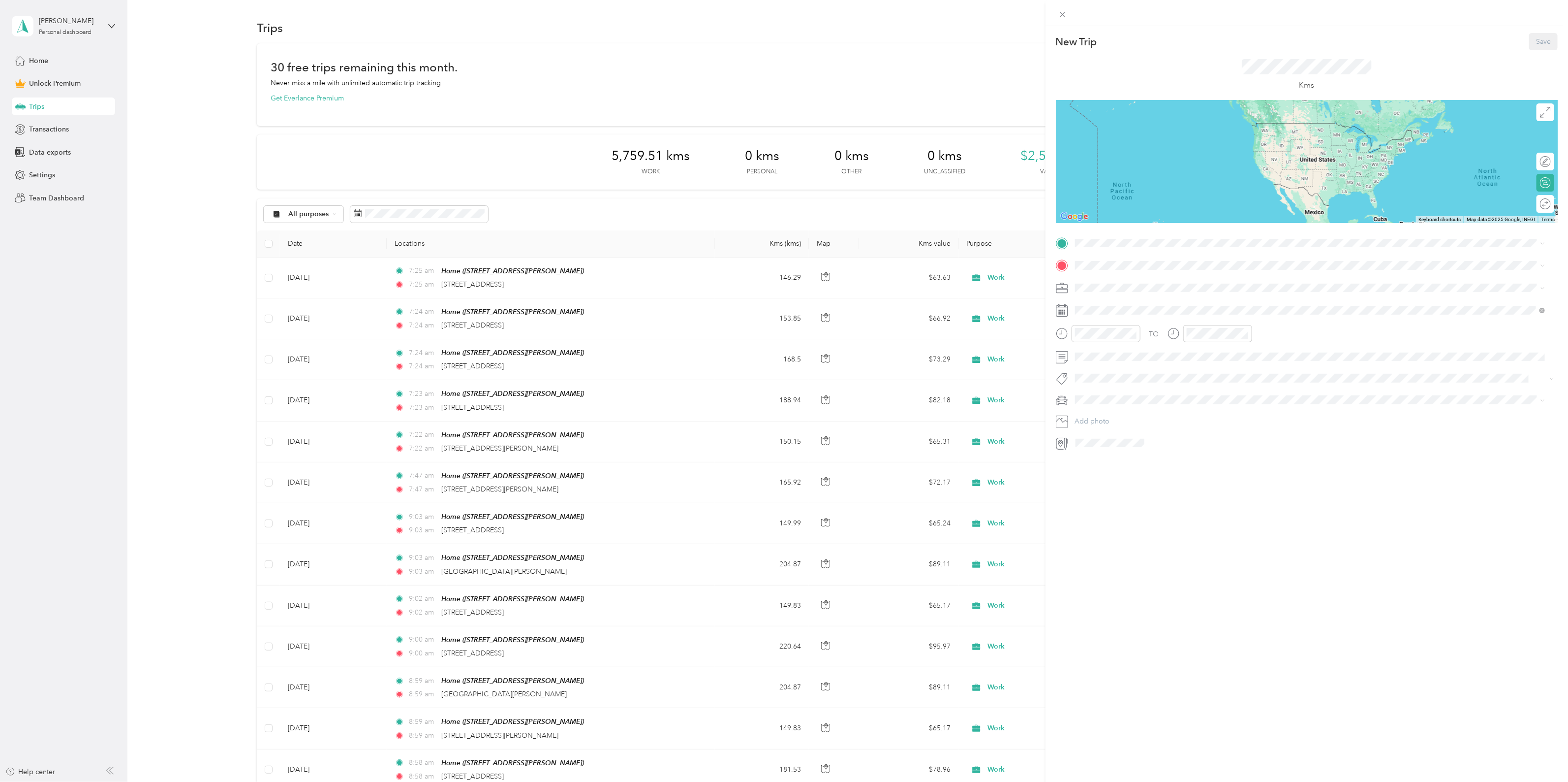
click at [1125, 370] on div "Home [STREET_ADDRESS][PERSON_NAME]" at bounding box center [1310, 381] width 463 height 24
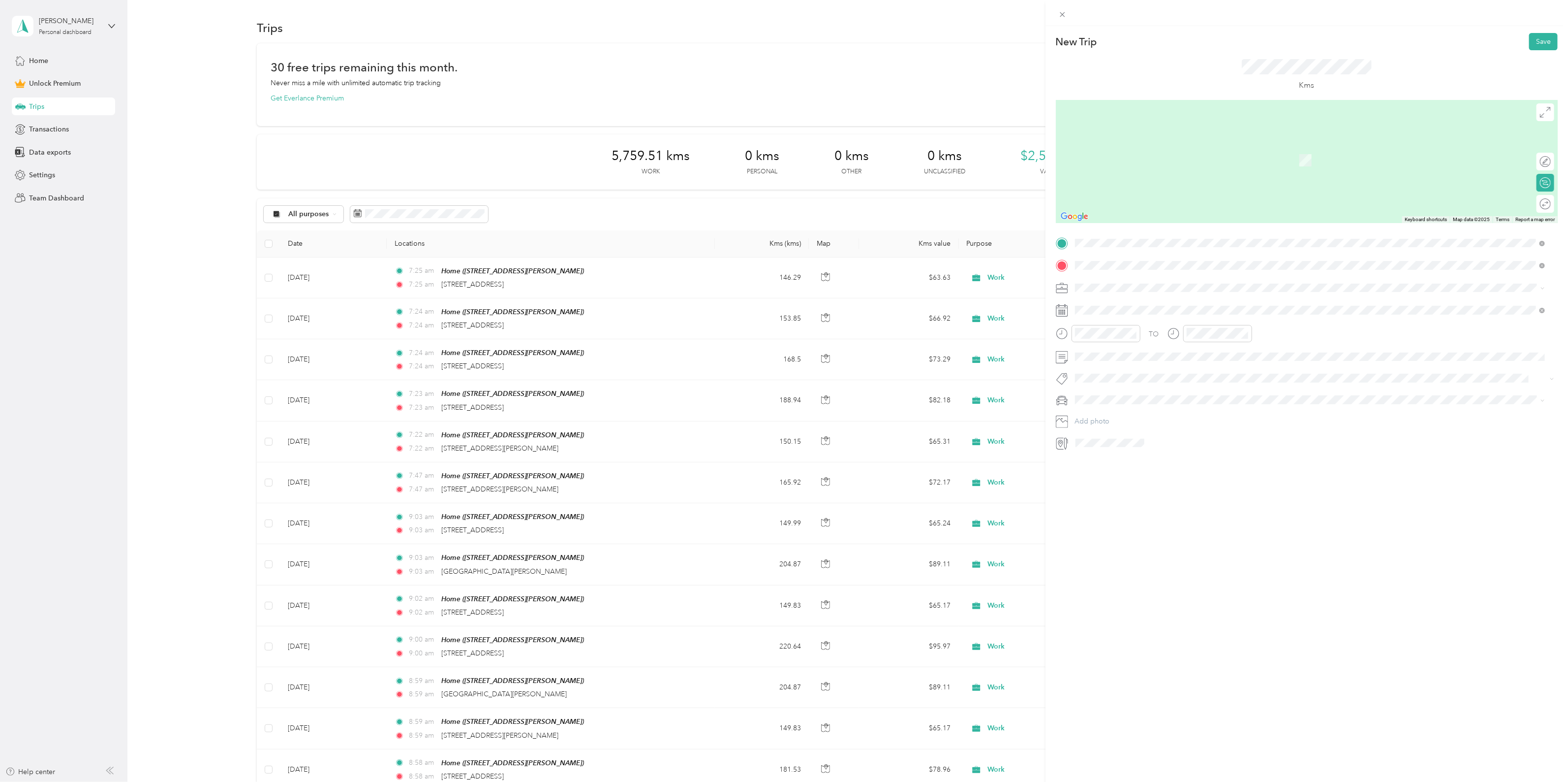
click at [1159, 308] on div "[STREET_ADDRESS][PERSON_NAME]" at bounding box center [1310, 301] width 463 height 13
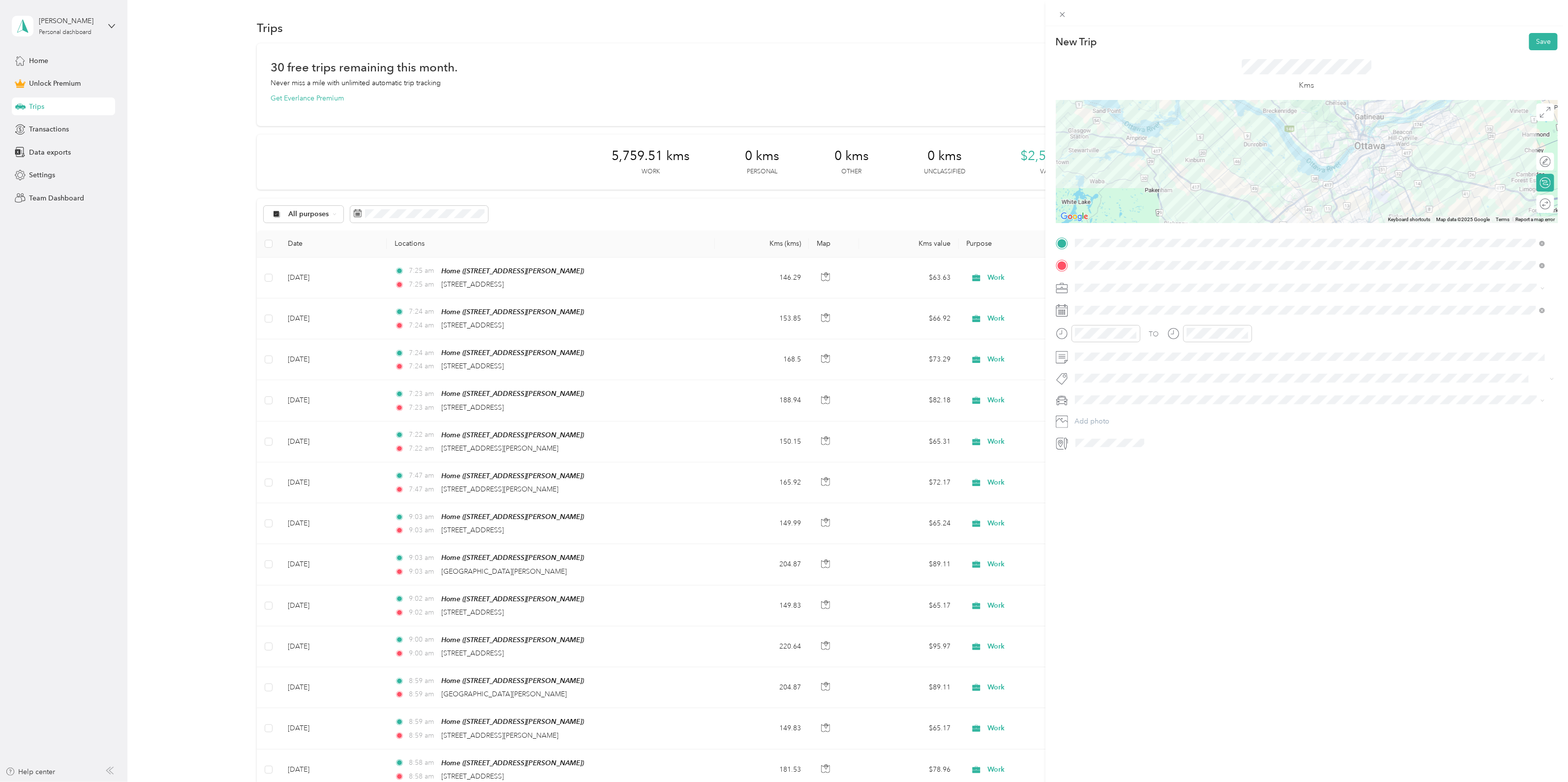
click at [1130, 293] on span at bounding box center [1314, 288] width 486 height 16
click at [1090, 301] on span "Work" at bounding box center [1087, 305] width 16 height 9
click at [1160, 443] on div "26" at bounding box center [1159, 446] width 13 height 12
click at [1540, 206] on icon at bounding box center [1545, 204] width 11 height 11
click at [1531, 205] on div at bounding box center [1535, 203] width 9 height 9
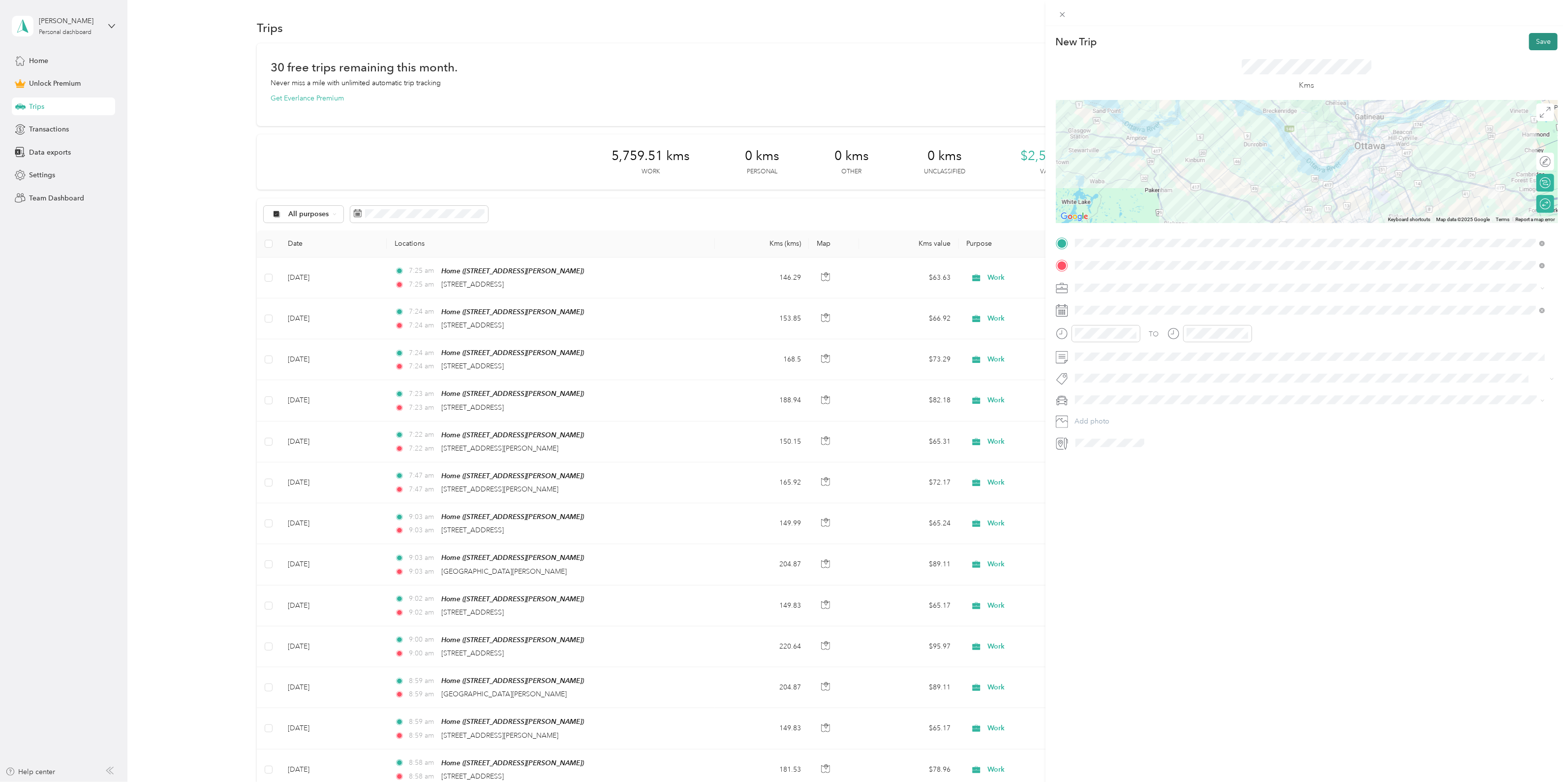
click at [1542, 40] on button "Save" at bounding box center [1543, 41] width 29 height 17
